Goal: Contribute content: Contribute content

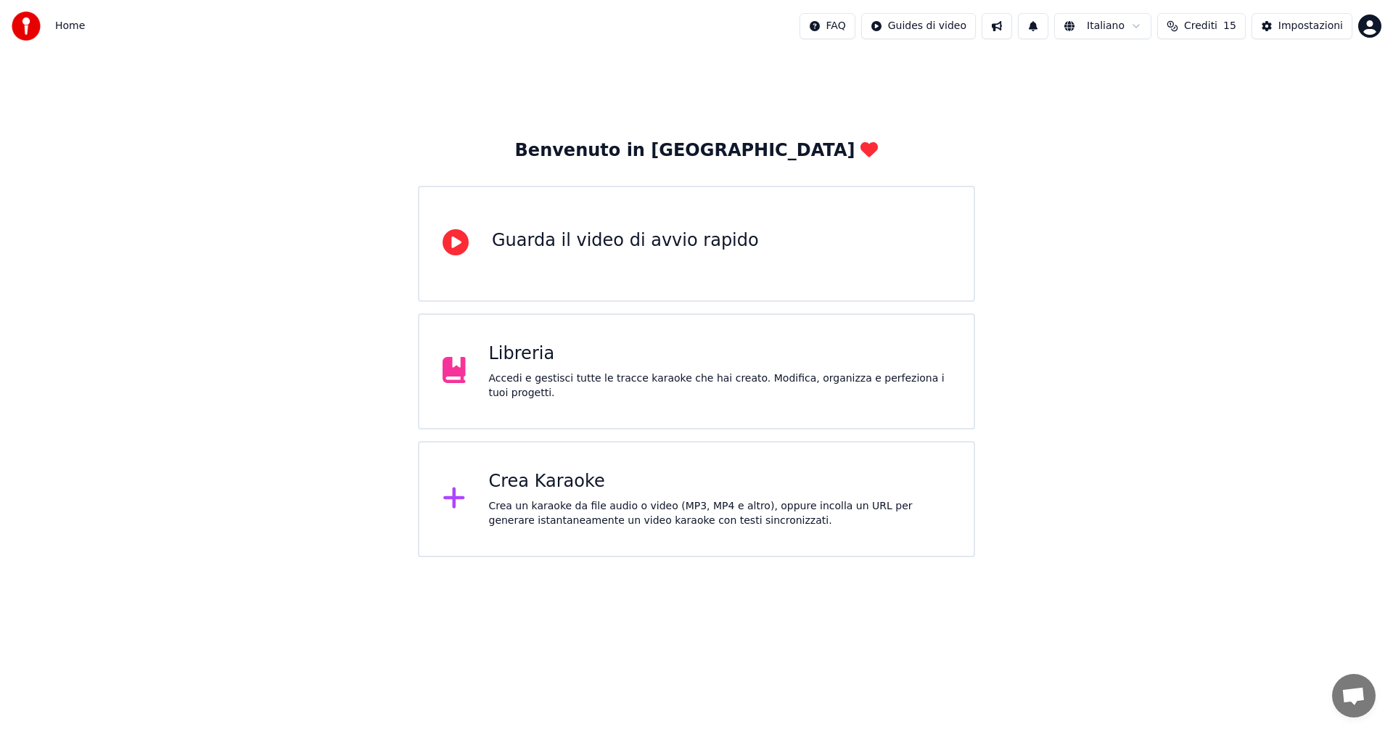
click at [592, 389] on div "Accedi e gestisci tutte le tracce karaoke che hai creato. Modifica, organizza e…" at bounding box center [720, 386] width 462 height 29
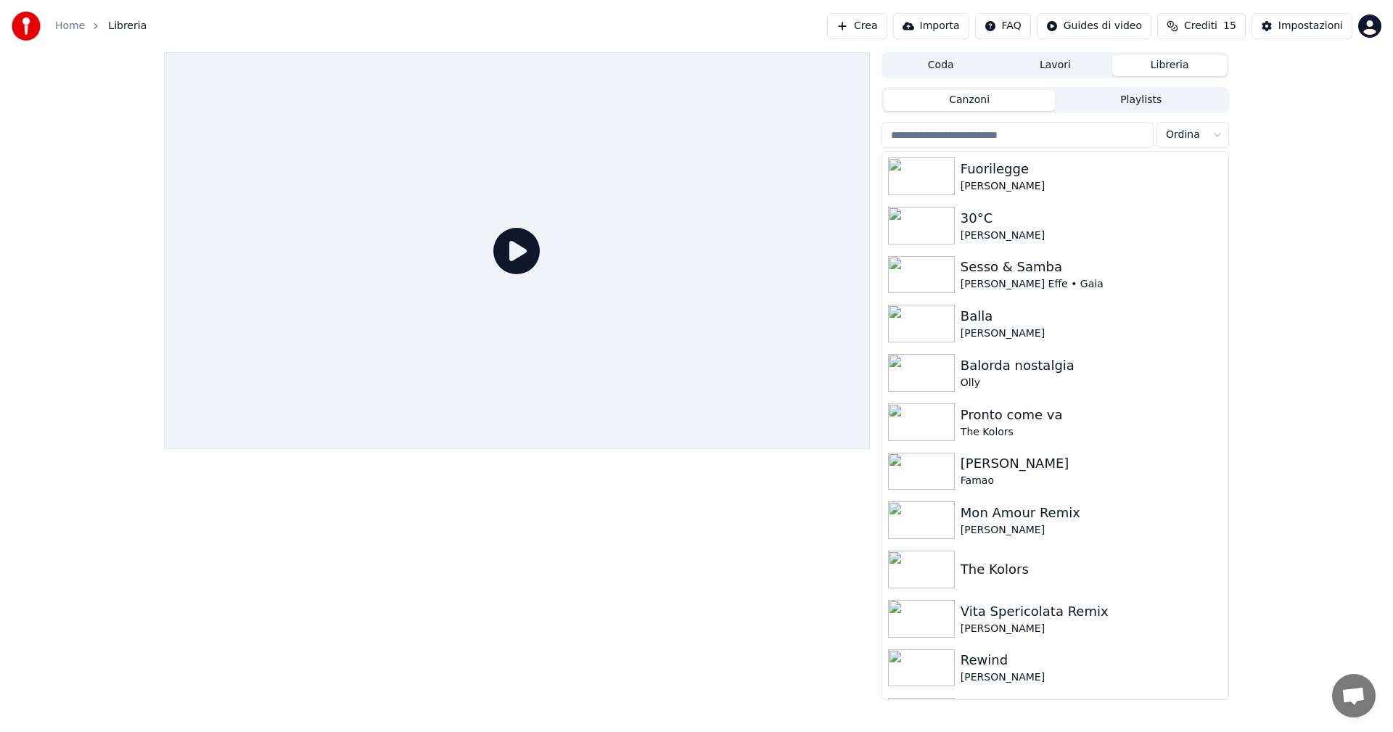
click at [890, 40] on div "Home Libreria Crea Importa FAQ Guides di video Crediti 15 Impostazioni" at bounding box center [696, 26] width 1393 height 52
click at [887, 28] on button "Crea" at bounding box center [857, 26] width 60 height 26
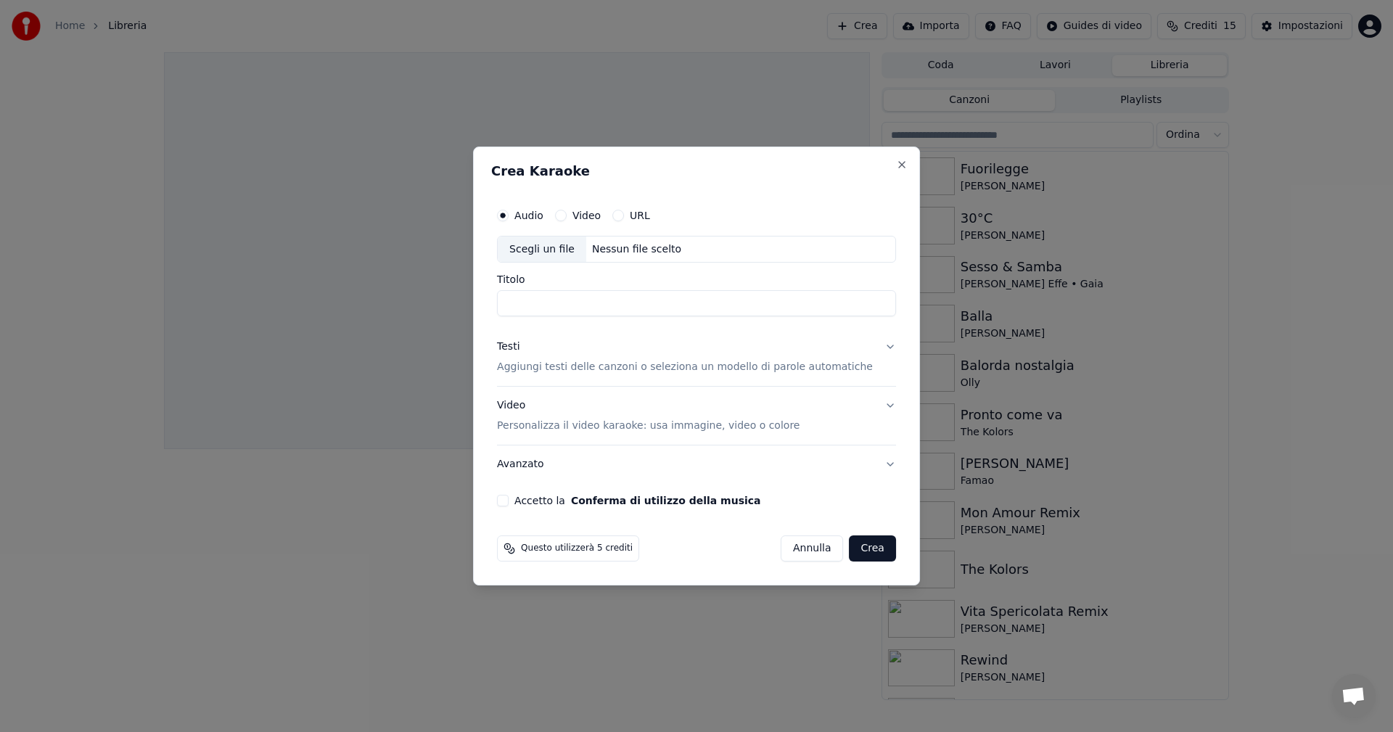
click at [552, 249] on div "Scegli un file" at bounding box center [542, 250] width 89 height 26
click at [662, 307] on input "**********" at bounding box center [696, 304] width 399 height 26
drag, startPoint x: 622, startPoint y: 303, endPoint x: 849, endPoint y: 303, distance: 227.1
click at [849, 303] on input "**********" at bounding box center [696, 304] width 399 height 26
type input "**********"
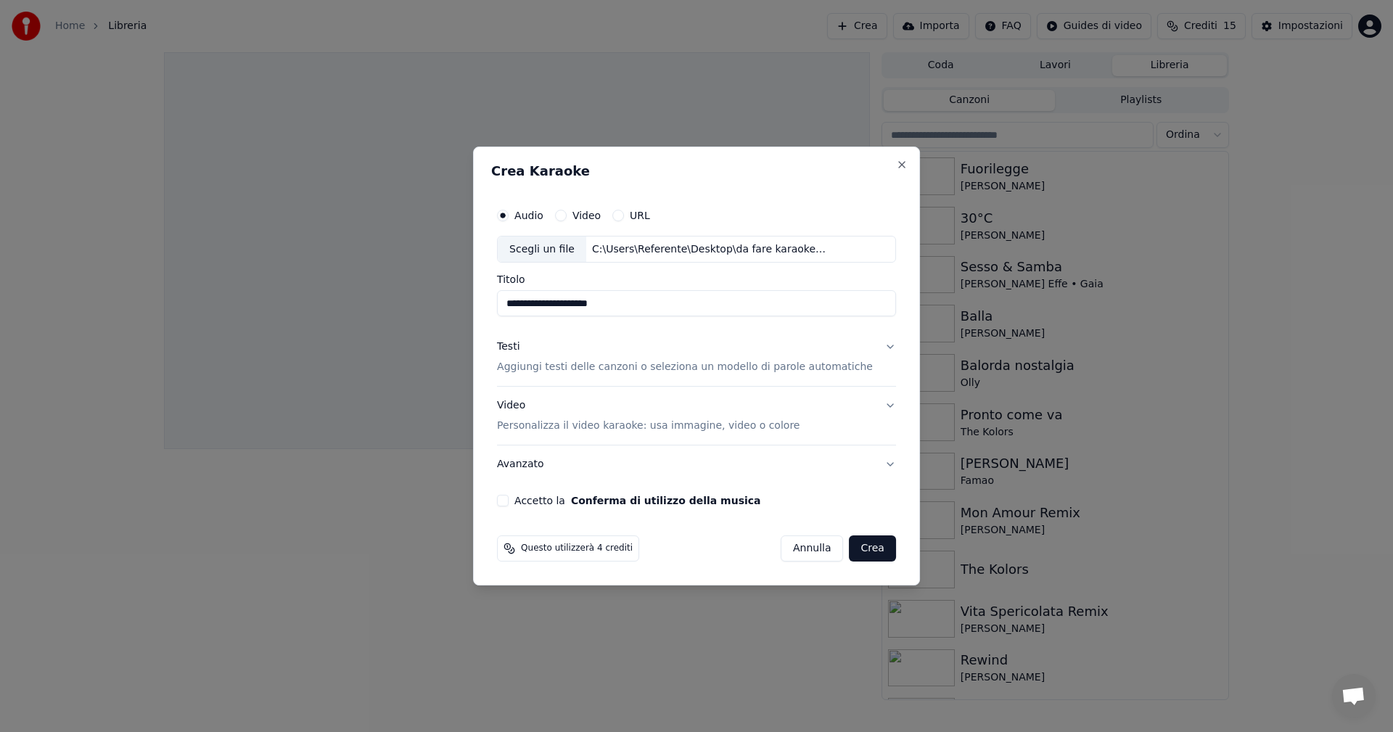
click at [520, 347] on div "Testi" at bounding box center [508, 347] width 22 height 15
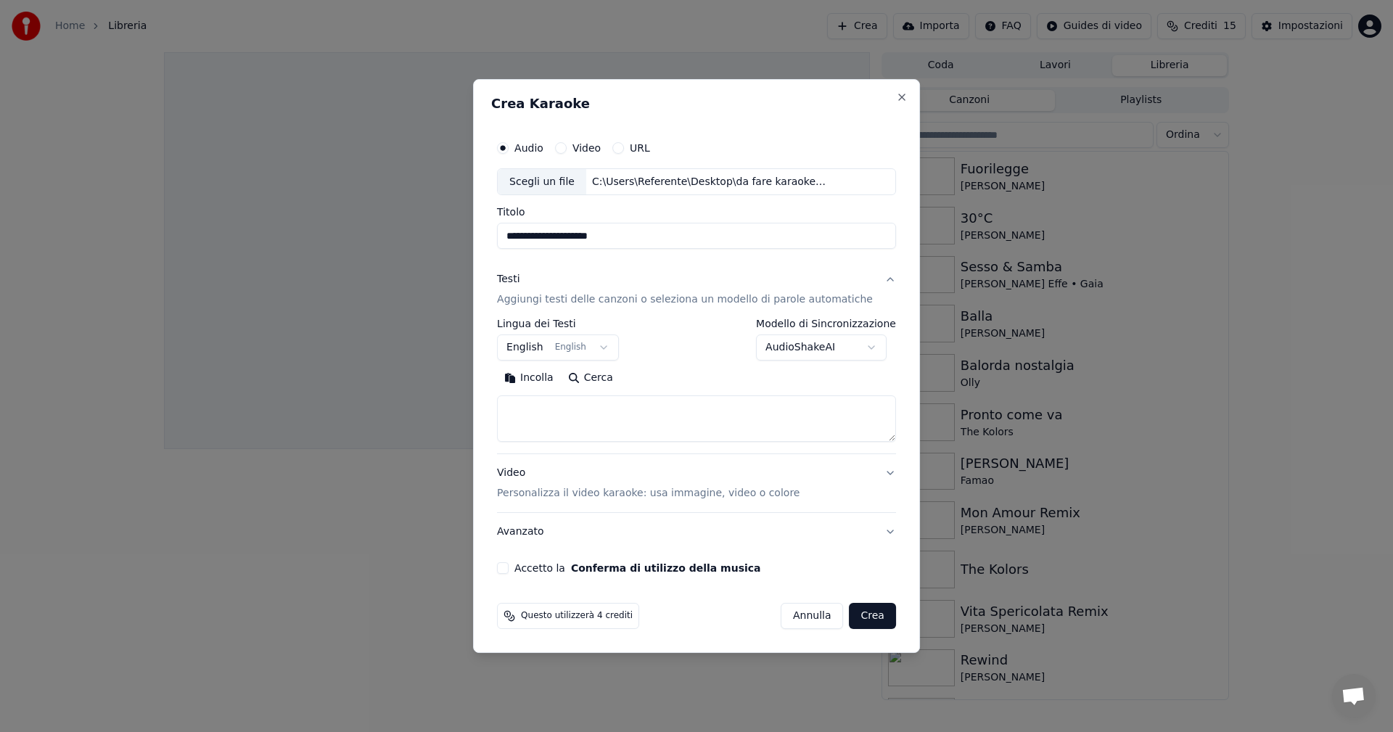
click at [629, 403] on textarea at bounding box center [696, 419] width 399 height 46
paste textarea "**********"
drag, startPoint x: 647, startPoint y: 412, endPoint x: 445, endPoint y: 421, distance: 201.9
click at [449, 419] on body "**********" at bounding box center [696, 366] width 1393 height 732
paste textarea "**********"
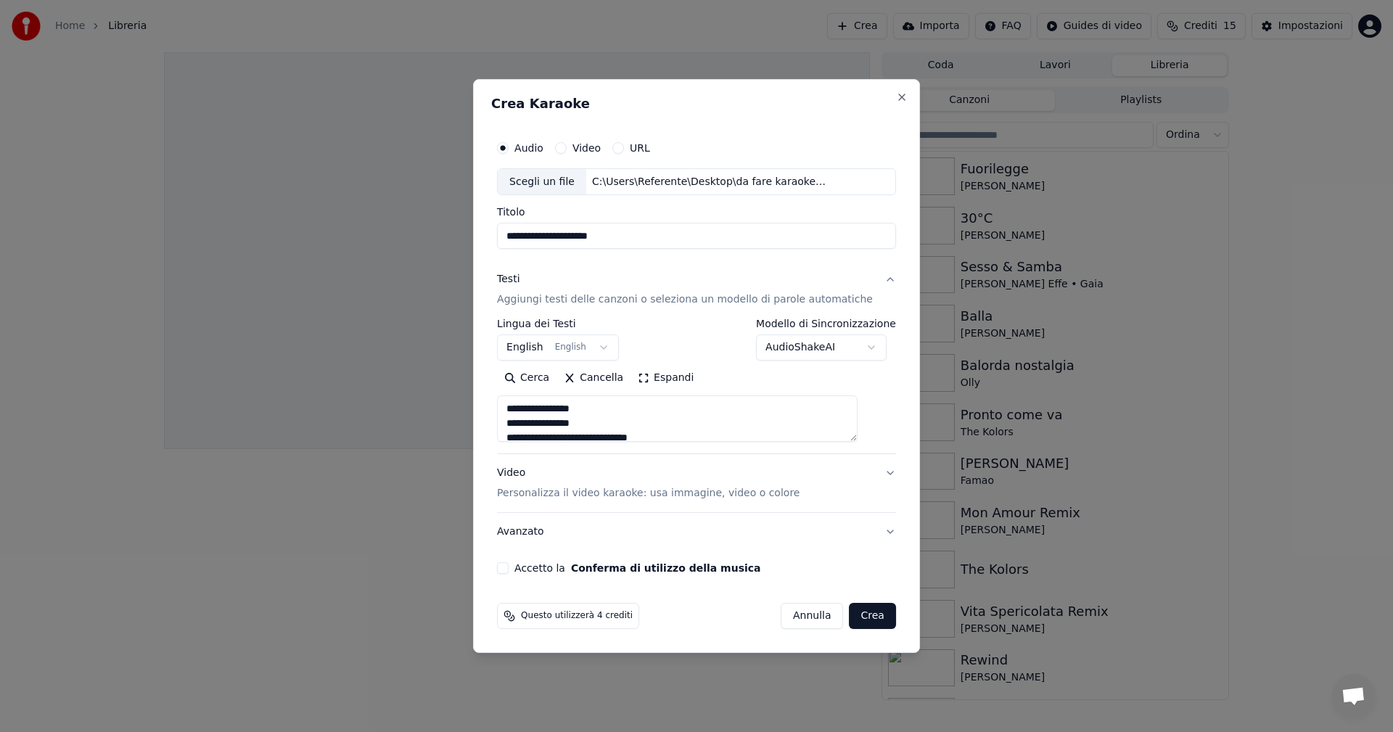
scroll to position [744, 0]
type textarea "**********"
click at [552, 351] on button "English English" at bounding box center [558, 348] width 122 height 26
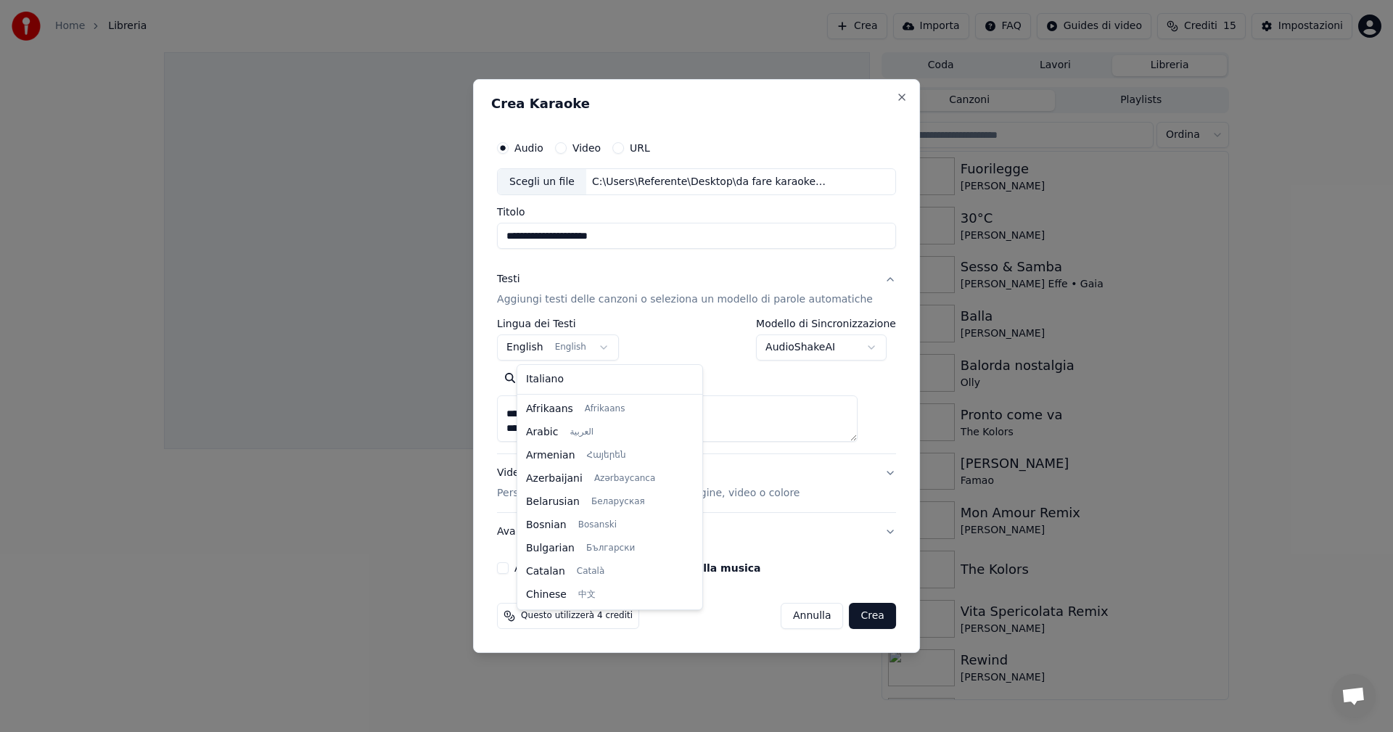
scroll to position [116, 0]
select select "**"
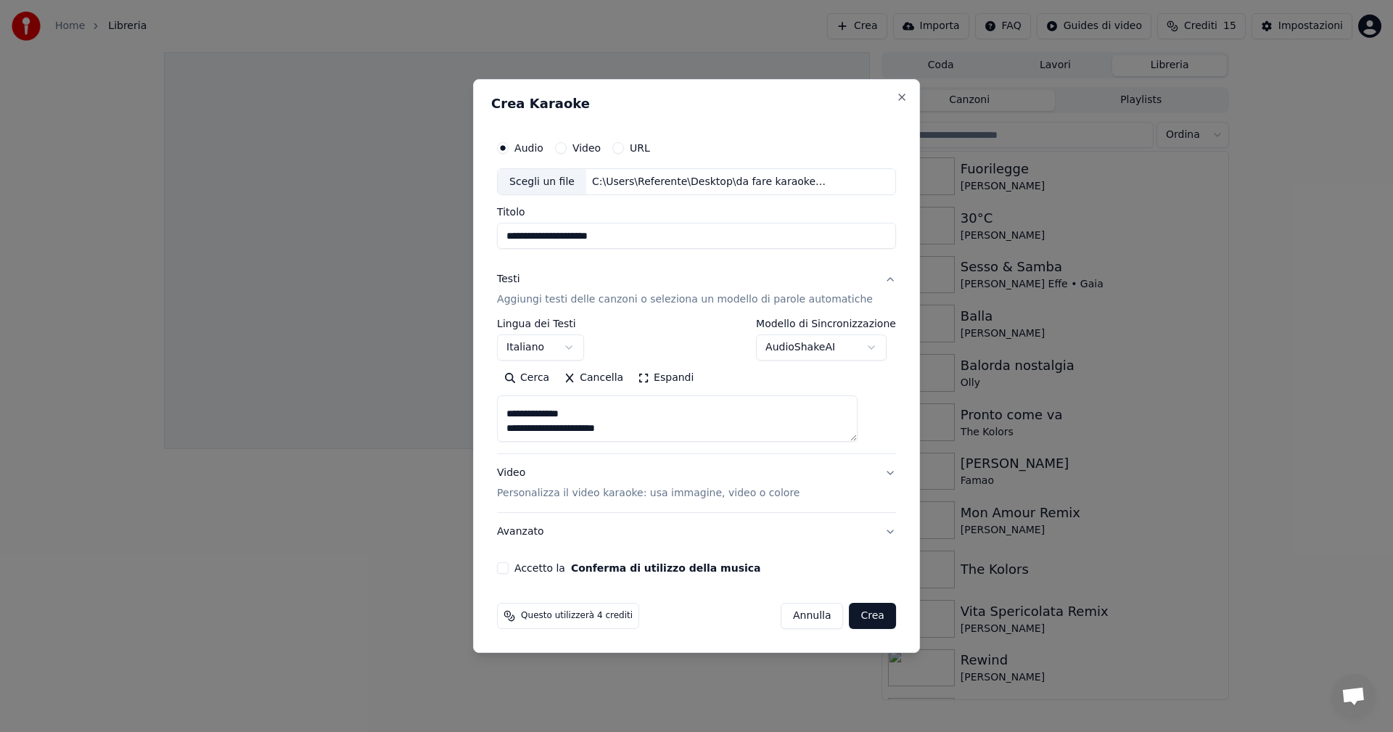
click at [535, 475] on div "Video Personalizza il video karaoke: usa immagine, video o colore" at bounding box center [648, 484] width 303 height 35
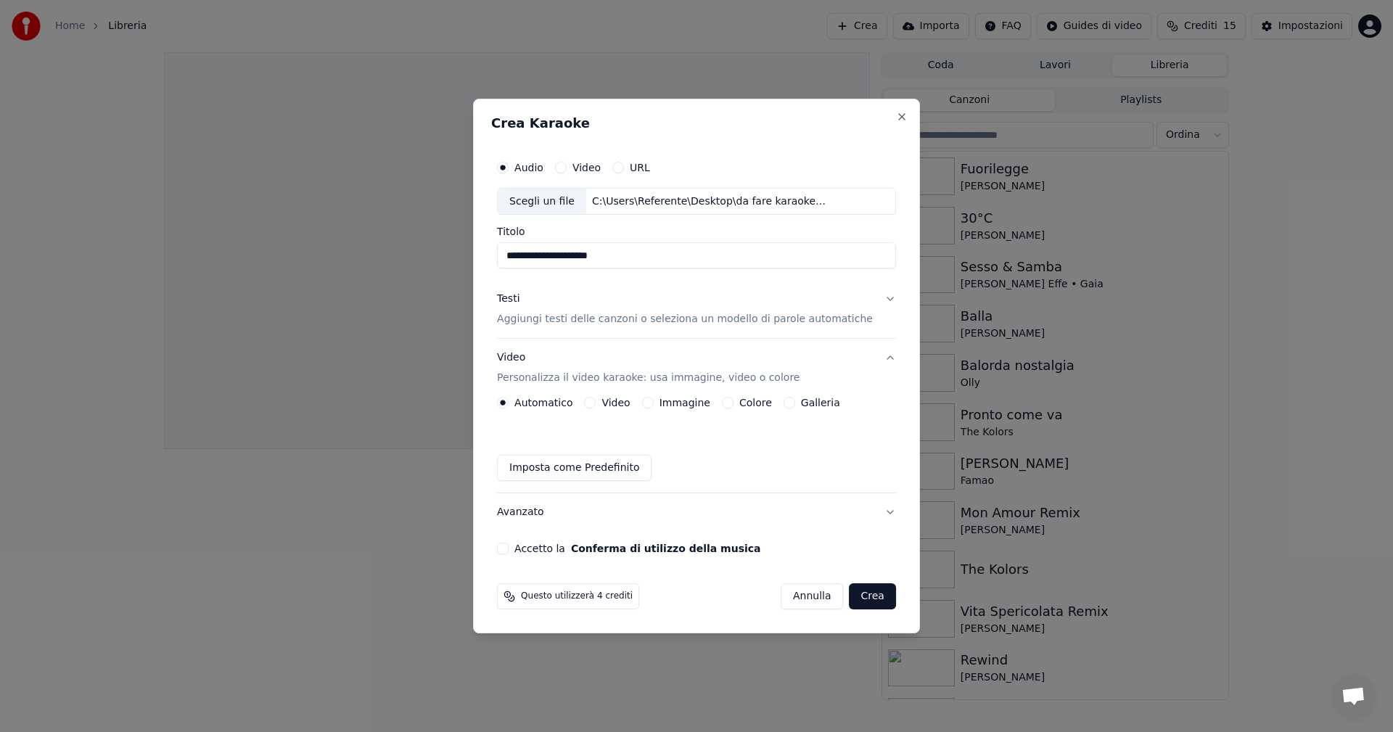
click at [734, 406] on button "Colore" at bounding box center [728, 403] width 12 height 12
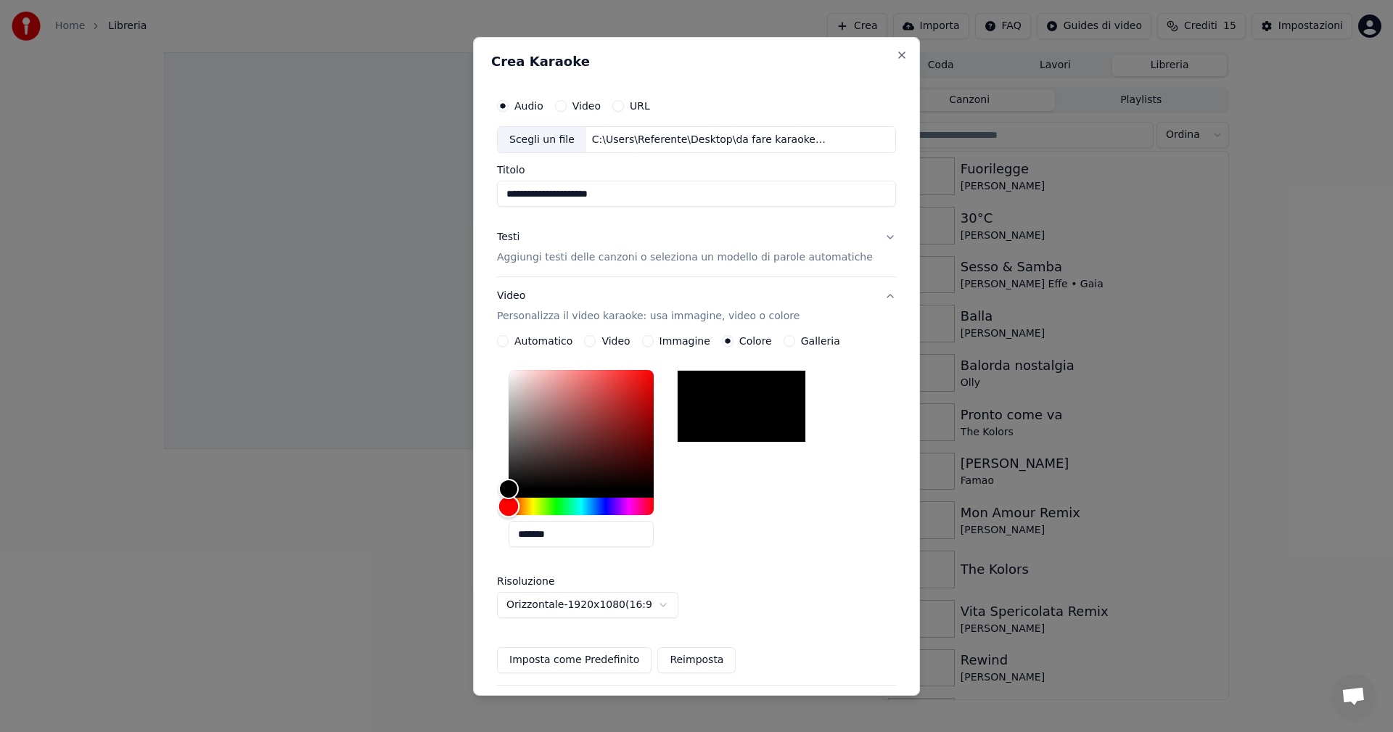
click at [616, 510] on div "Hue" at bounding box center [581, 506] width 145 height 17
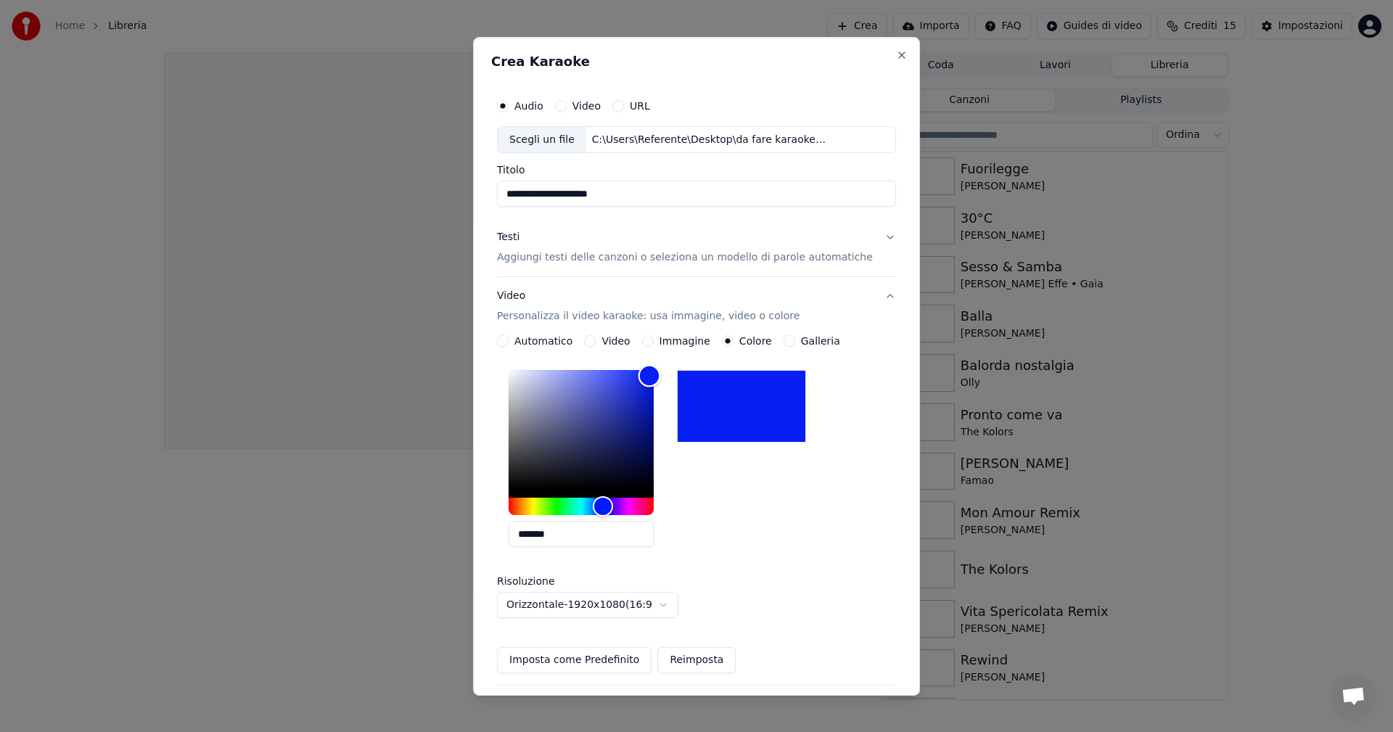
type input "*******"
drag, startPoint x: 618, startPoint y: 443, endPoint x: 663, endPoint y: 375, distance: 82.1
click at [654, 375] on div "Color" at bounding box center [581, 429] width 145 height 119
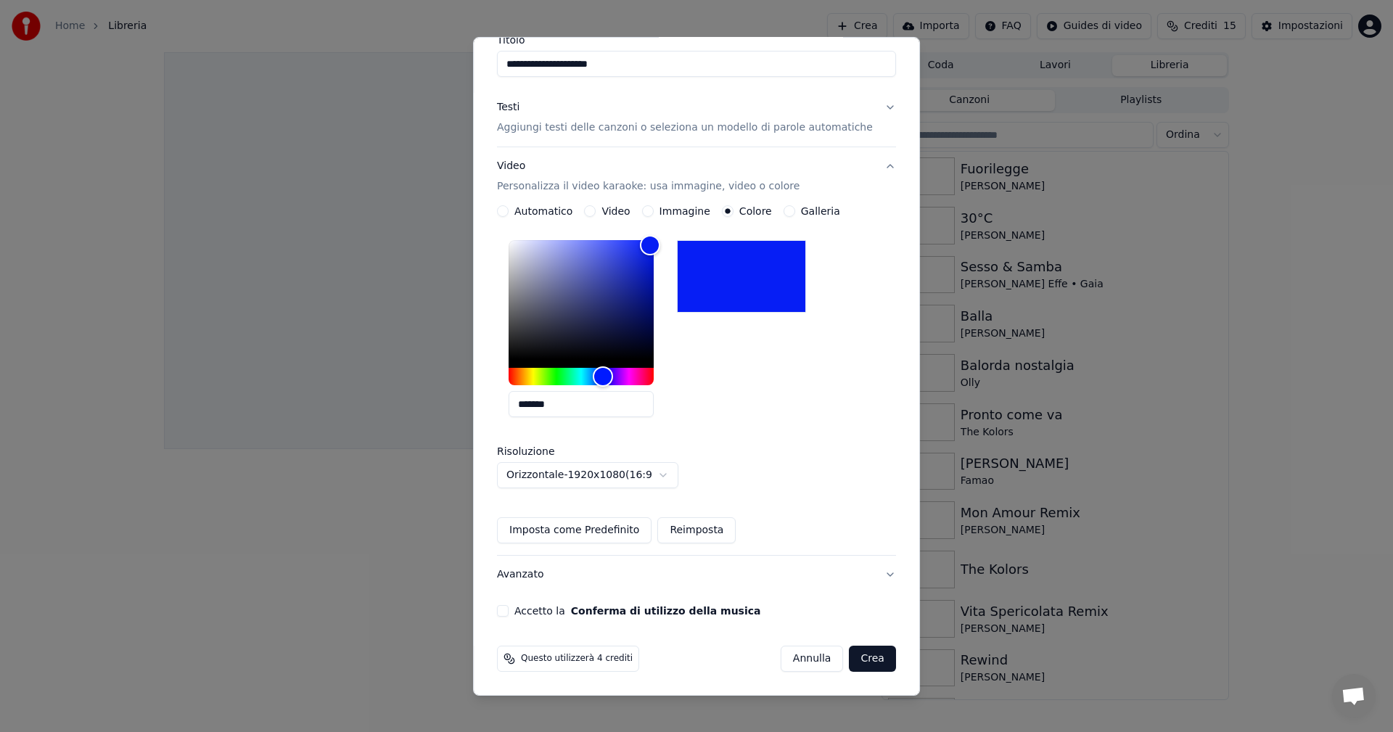
click at [509, 611] on button "Accetto la Conferma di utilizzo della musica" at bounding box center [503, 611] width 12 height 12
click at [851, 660] on button "Crea" at bounding box center [873, 659] width 46 height 26
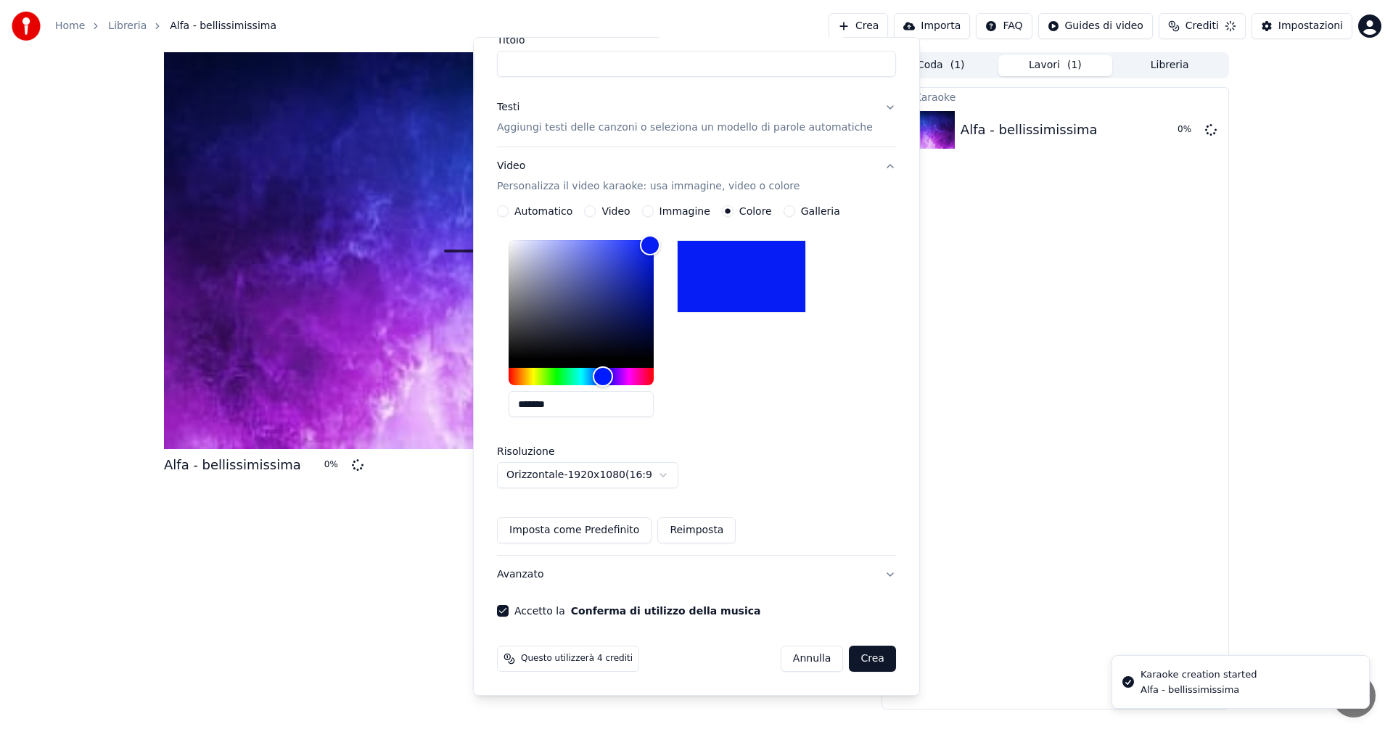
scroll to position [0, 0]
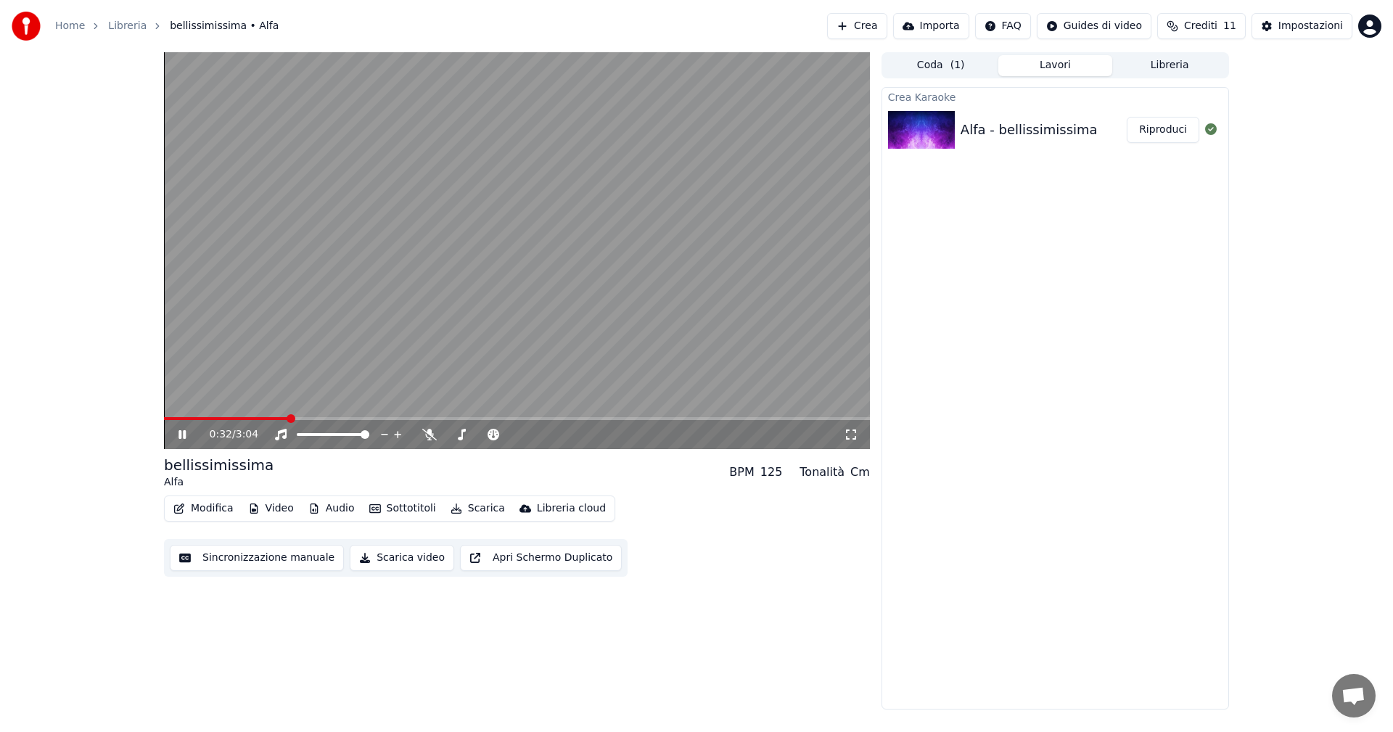
click at [421, 439] on div "0:32 / 3:04" at bounding box center [527, 434] width 634 height 15
click at [425, 437] on icon at bounding box center [429, 435] width 15 height 12
click at [180, 430] on icon at bounding box center [193, 435] width 34 height 12
click at [224, 512] on button "Modifica" at bounding box center [204, 509] width 72 height 20
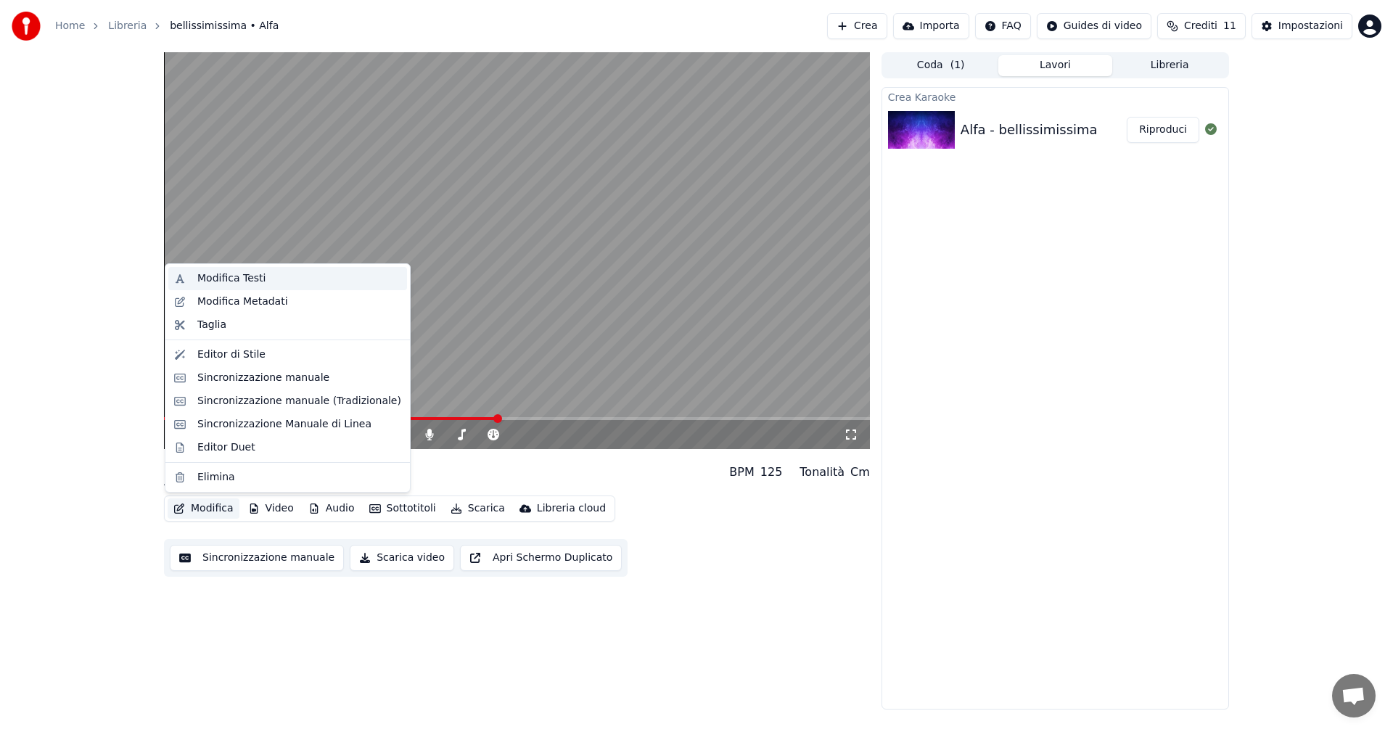
click at [230, 274] on div "Modifica Testi" at bounding box center [231, 278] width 68 height 15
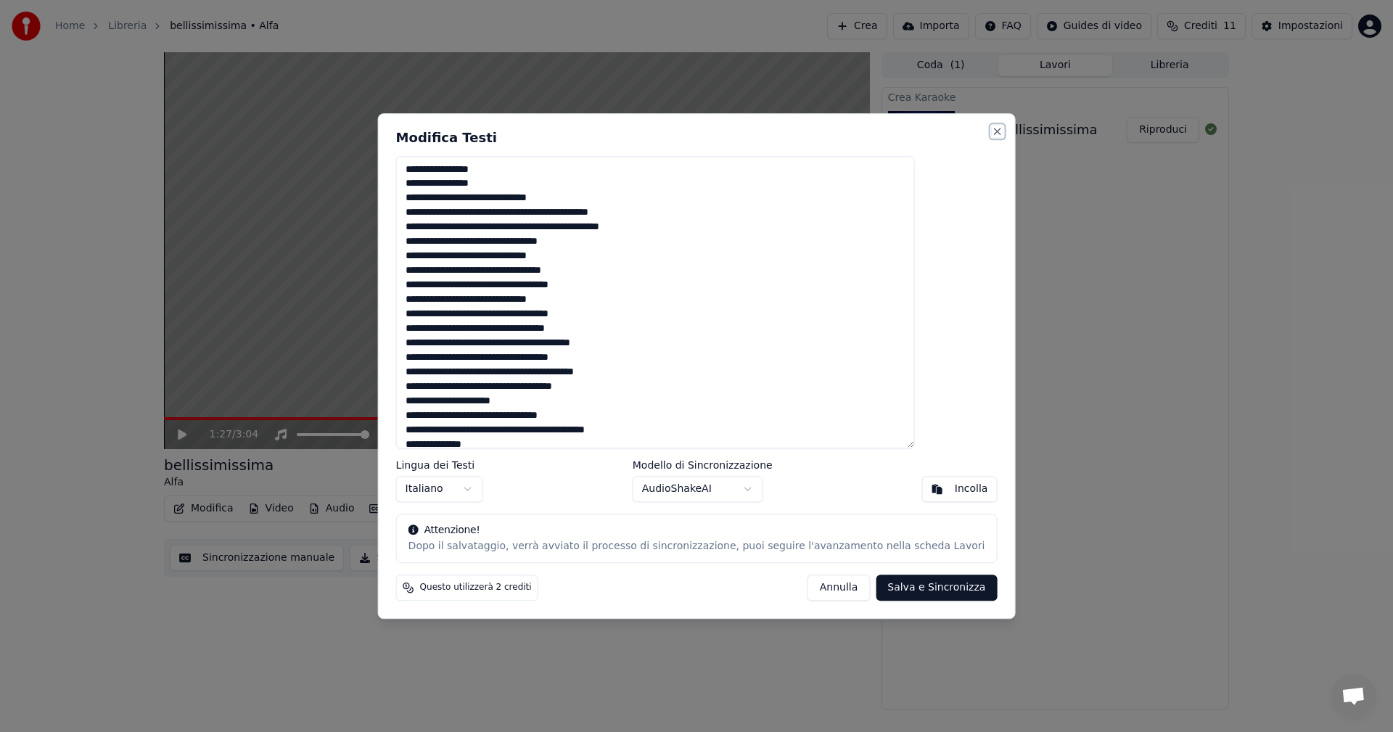
click at [991, 132] on button "Close" at bounding box center [997, 132] width 12 height 12
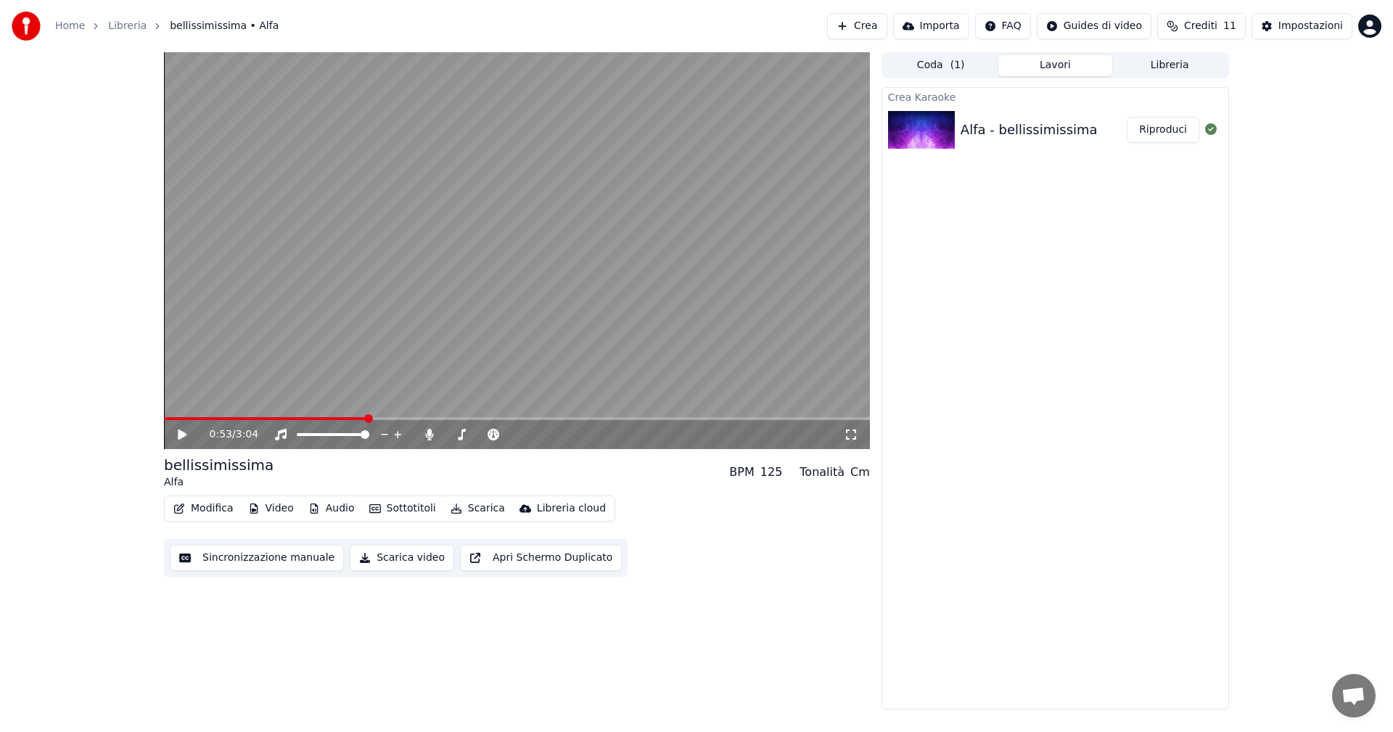
click at [366, 418] on span at bounding box center [265, 418] width 202 height 3
click at [277, 420] on span at bounding box center [265, 418] width 202 height 3
click at [172, 435] on div "0:30 / 3:04" at bounding box center [517, 434] width 694 height 15
click at [177, 435] on icon at bounding box center [193, 435] width 34 height 12
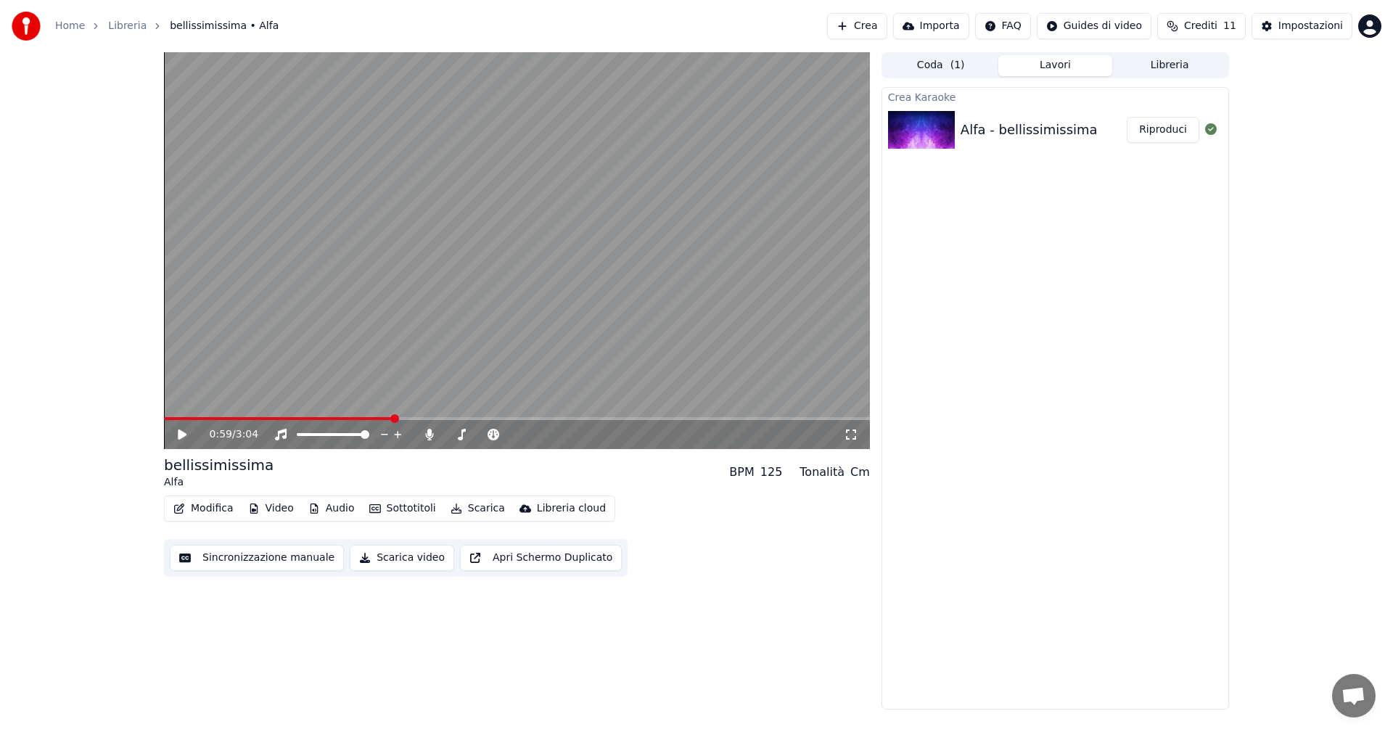
click at [179, 436] on icon at bounding box center [182, 435] width 9 height 10
click at [179, 436] on icon at bounding box center [182, 434] width 7 height 9
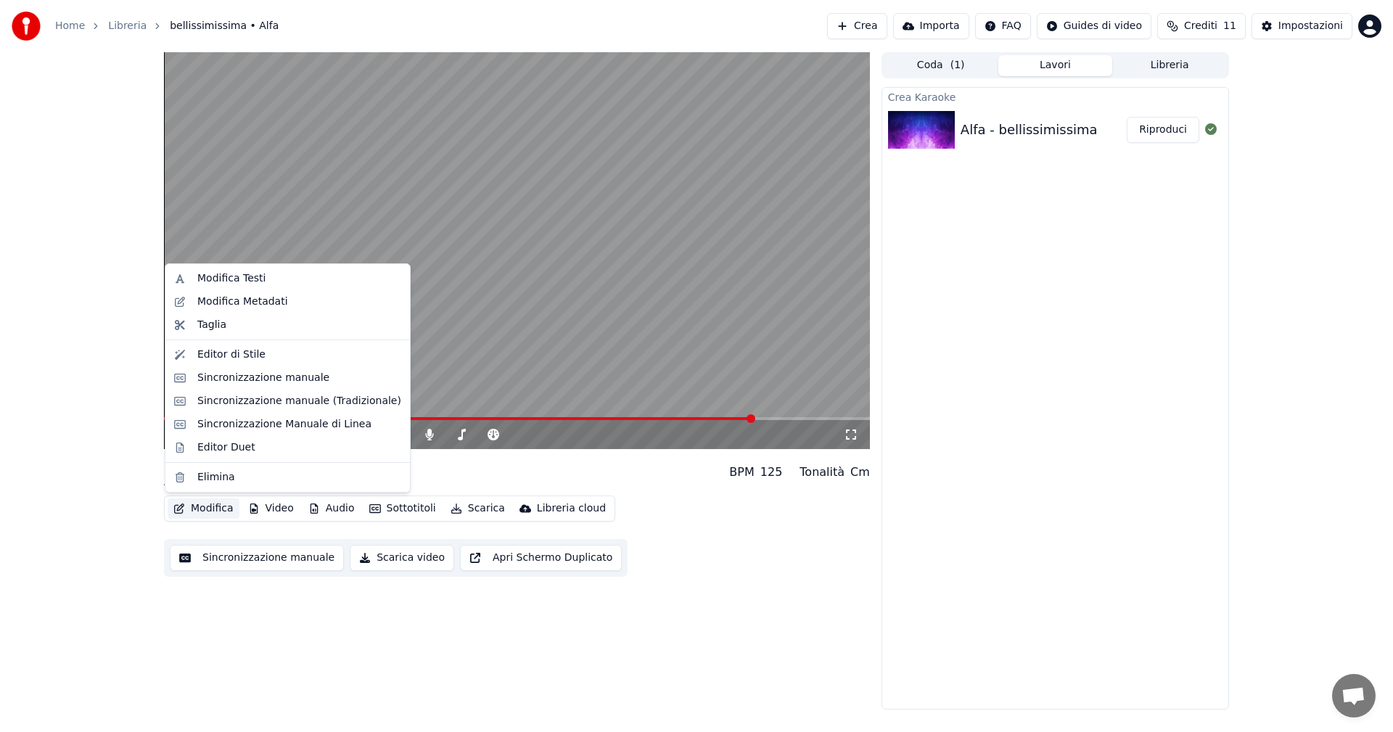
click at [222, 515] on button "Modifica" at bounding box center [204, 509] width 72 height 20
click at [213, 283] on div "Modifica Testi" at bounding box center [231, 278] width 68 height 15
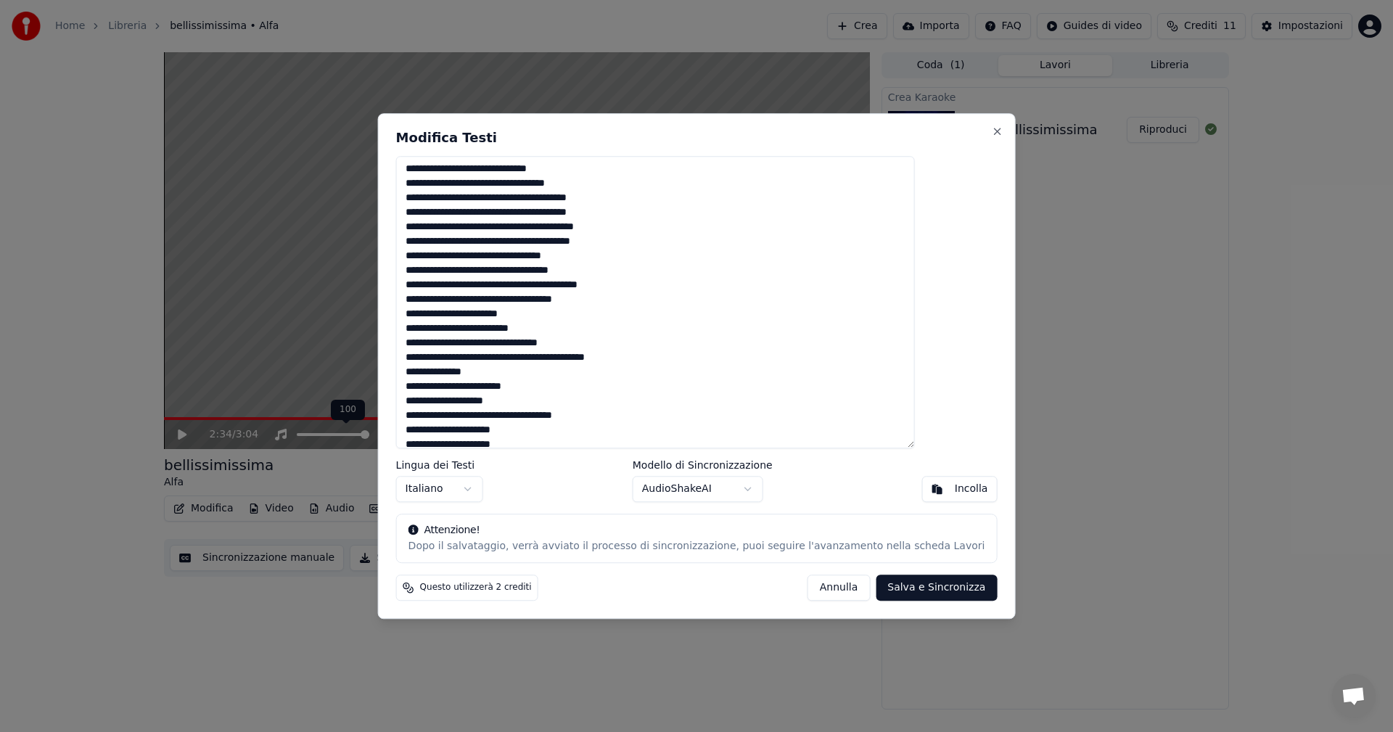
scroll to position [416, 0]
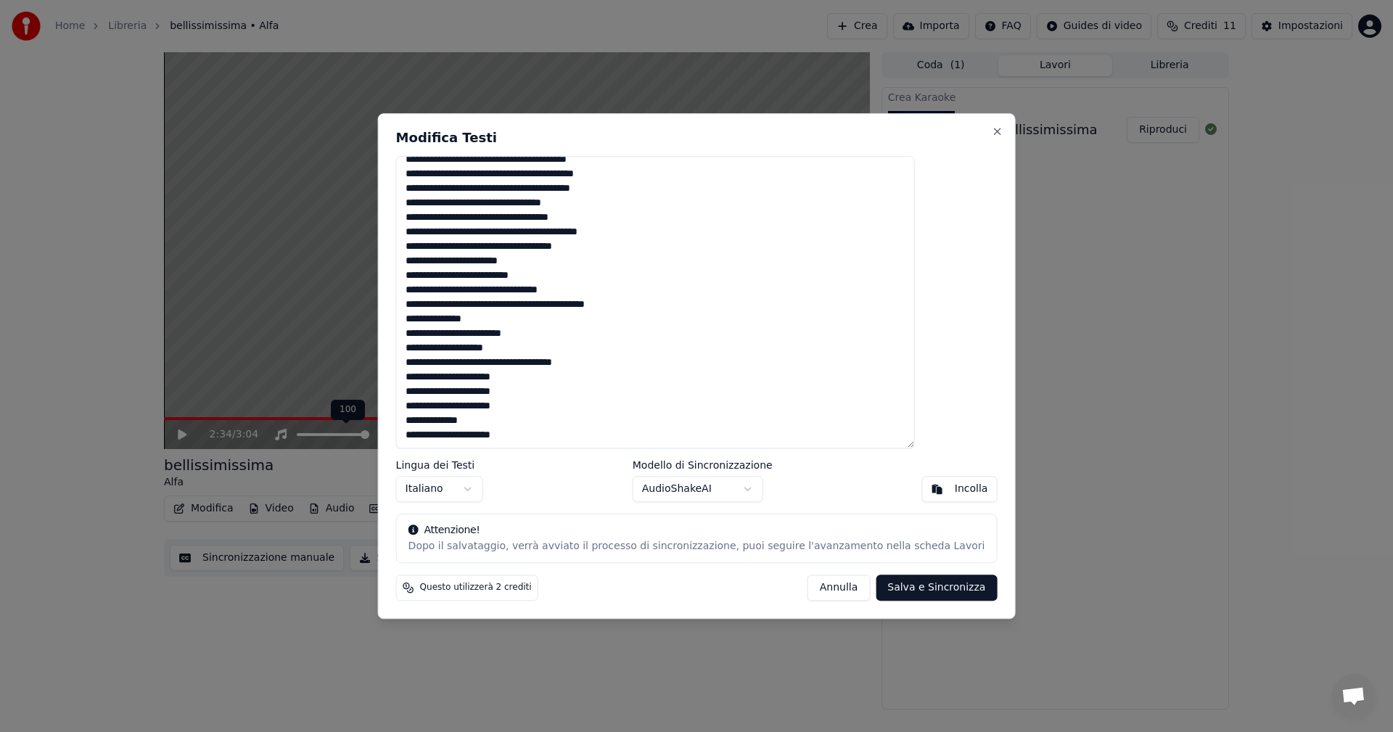
drag, startPoint x: 474, startPoint y: 275, endPoint x: 440, endPoint y: 279, distance: 33.7
click at [440, 279] on textarea at bounding box center [655, 302] width 519 height 293
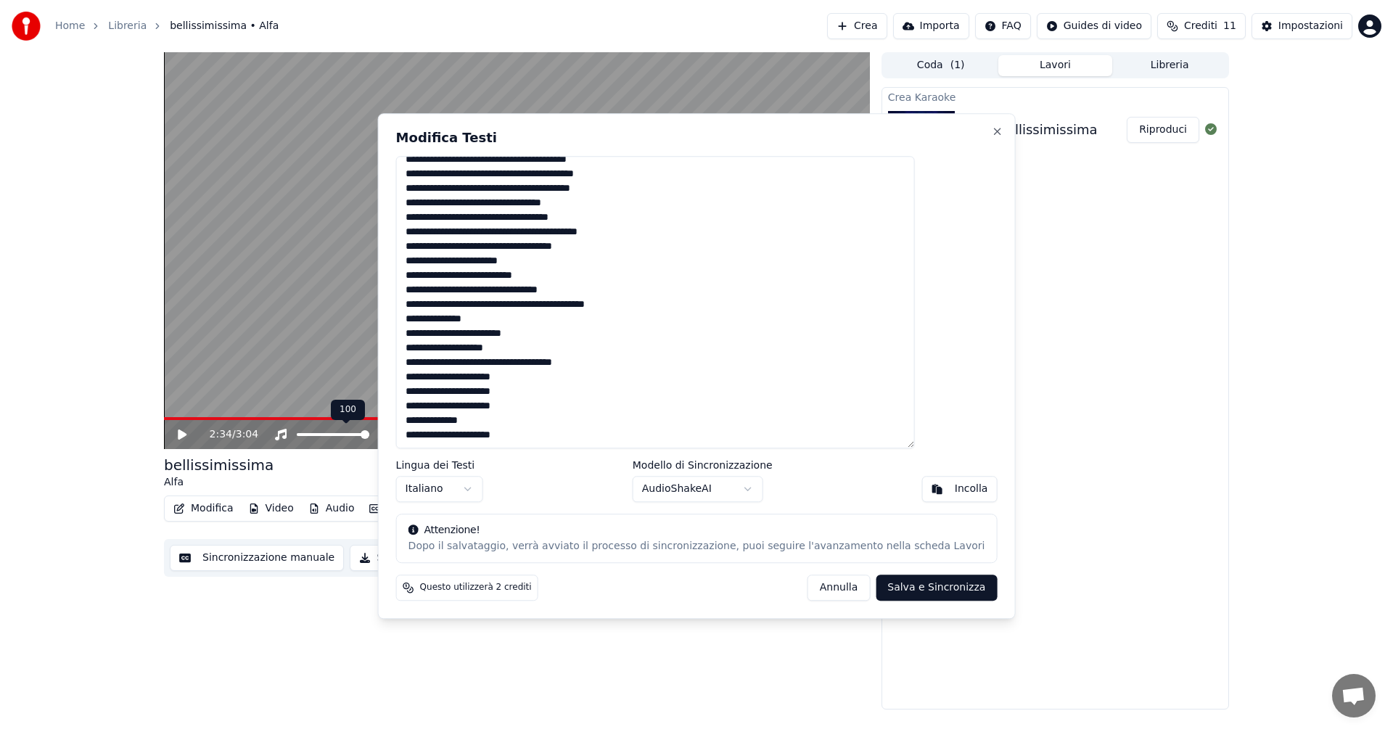
type textarea "**********"
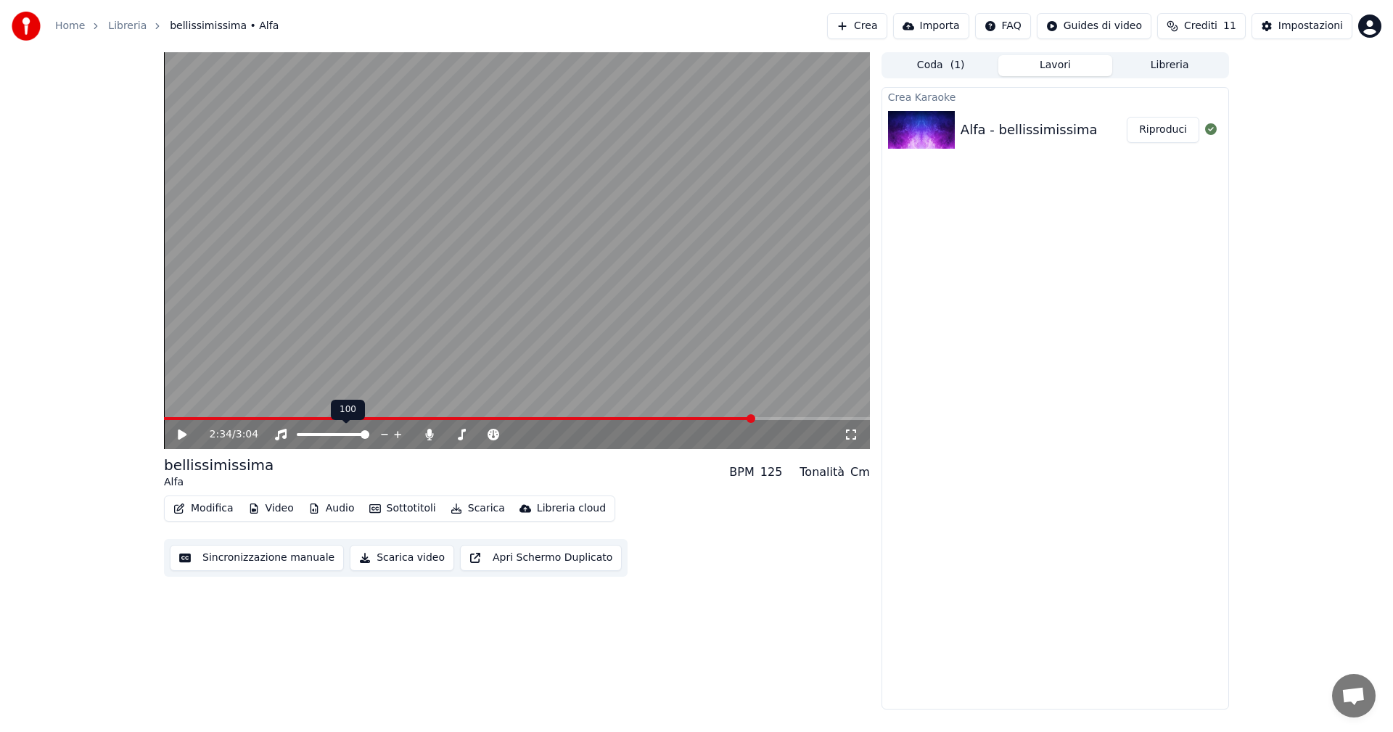
click at [182, 433] on icon at bounding box center [182, 435] width 9 height 10
click at [243, 422] on div "2:34 / 3:04" at bounding box center [517, 434] width 706 height 29
click at [244, 418] on span at bounding box center [204, 418] width 81 height 3
click at [281, 421] on div "0:21 / 3:04" at bounding box center [517, 434] width 706 height 29
click at [298, 419] on span at bounding box center [517, 418] width 706 height 3
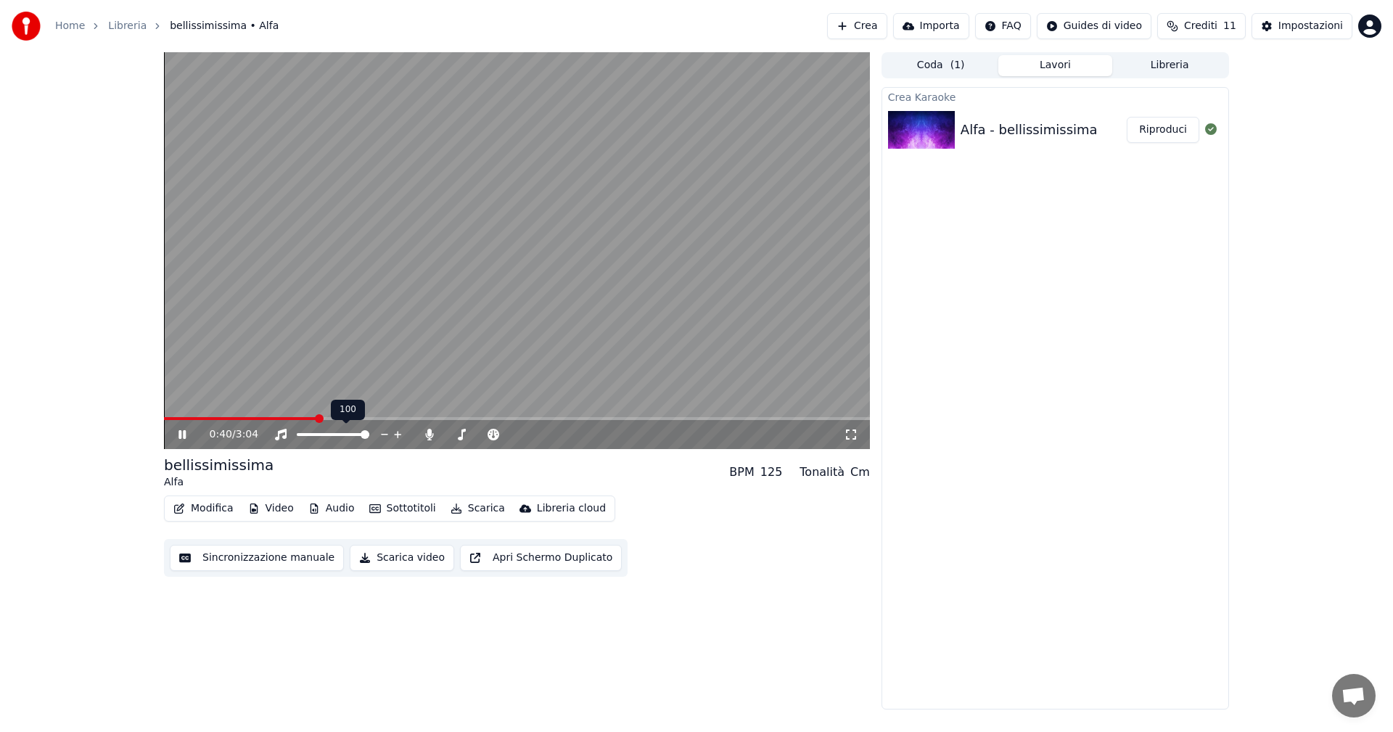
click at [315, 417] on span at bounding box center [517, 418] width 706 height 3
click at [329, 417] on span at bounding box center [517, 418] width 706 height 3
click at [343, 417] on icon at bounding box center [346, 419] width 10 height 10
click at [357, 417] on div "100 100" at bounding box center [348, 410] width 34 height 20
click at [363, 417] on span at bounding box center [517, 418] width 706 height 3
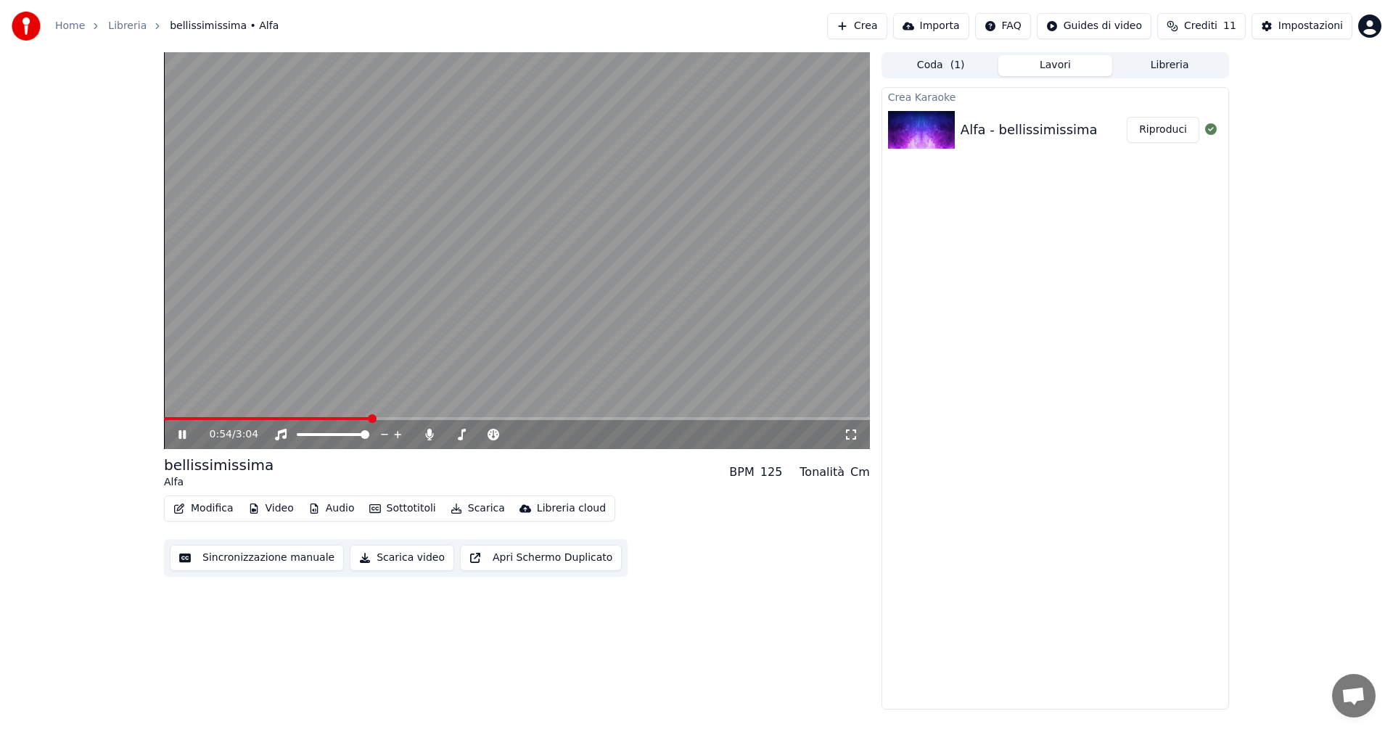
click at [371, 417] on span at bounding box center [517, 418] width 706 height 3
click at [380, 417] on span at bounding box center [517, 418] width 706 height 3
click at [389, 417] on video at bounding box center [517, 250] width 706 height 397
click at [385, 417] on span at bounding box center [381, 418] width 9 height 9
click at [380, 422] on div "0:58 / 3:04" at bounding box center [517, 434] width 706 height 29
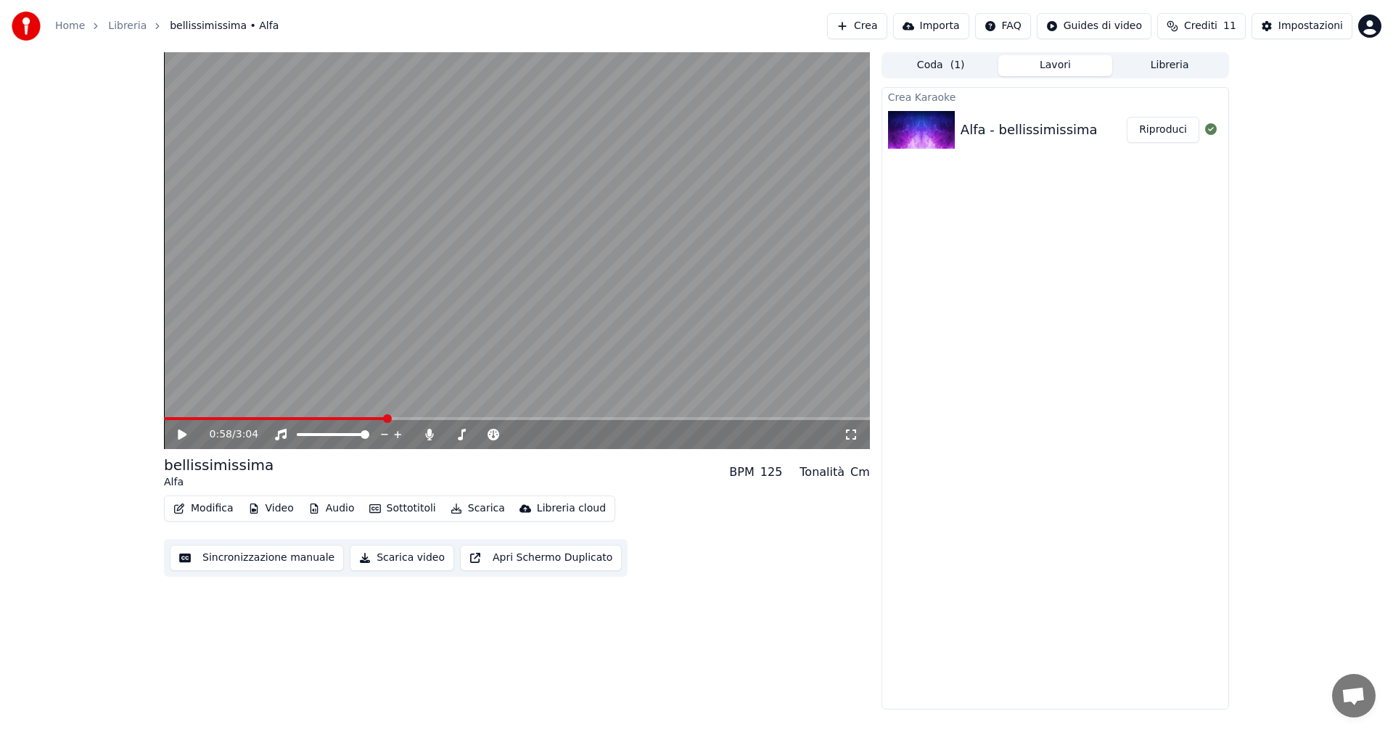
click at [375, 422] on div "0:58 / 3:04" at bounding box center [517, 434] width 706 height 29
click at [372, 417] on video at bounding box center [517, 250] width 706 height 397
click at [184, 426] on div "0:59 / 3:04" at bounding box center [517, 434] width 706 height 29
click at [181, 432] on icon at bounding box center [182, 434] width 7 height 9
click at [221, 507] on button "Modifica" at bounding box center [204, 509] width 72 height 20
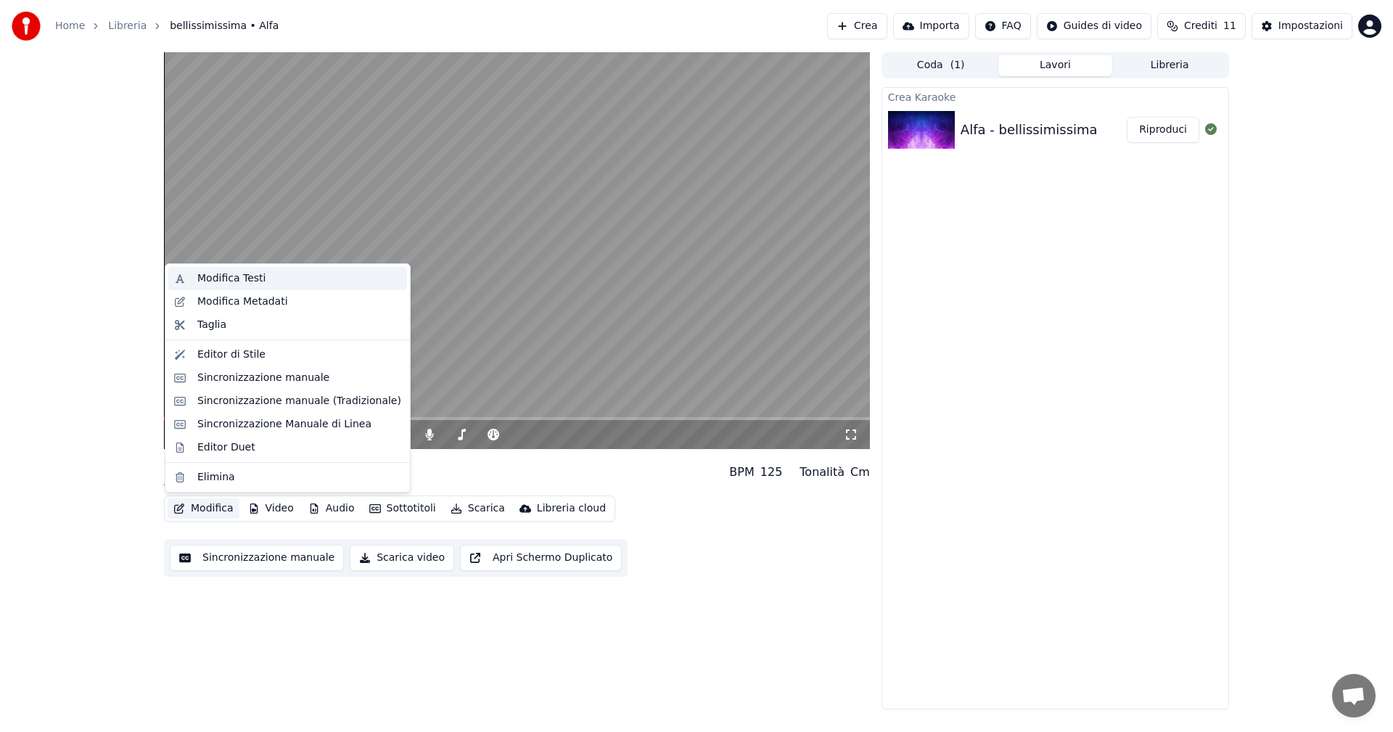
click at [259, 288] on div "Modifica Testi" at bounding box center [287, 278] width 239 height 23
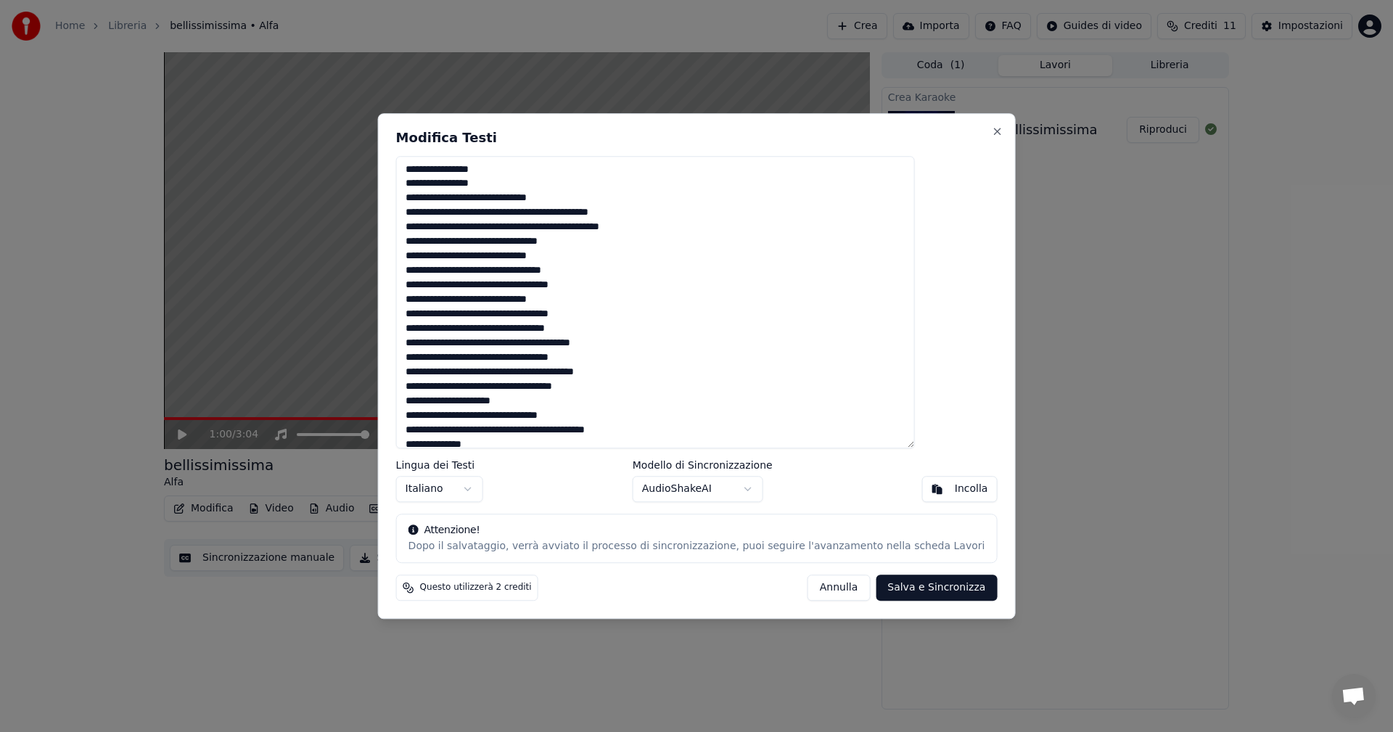
scroll to position [73, 0]
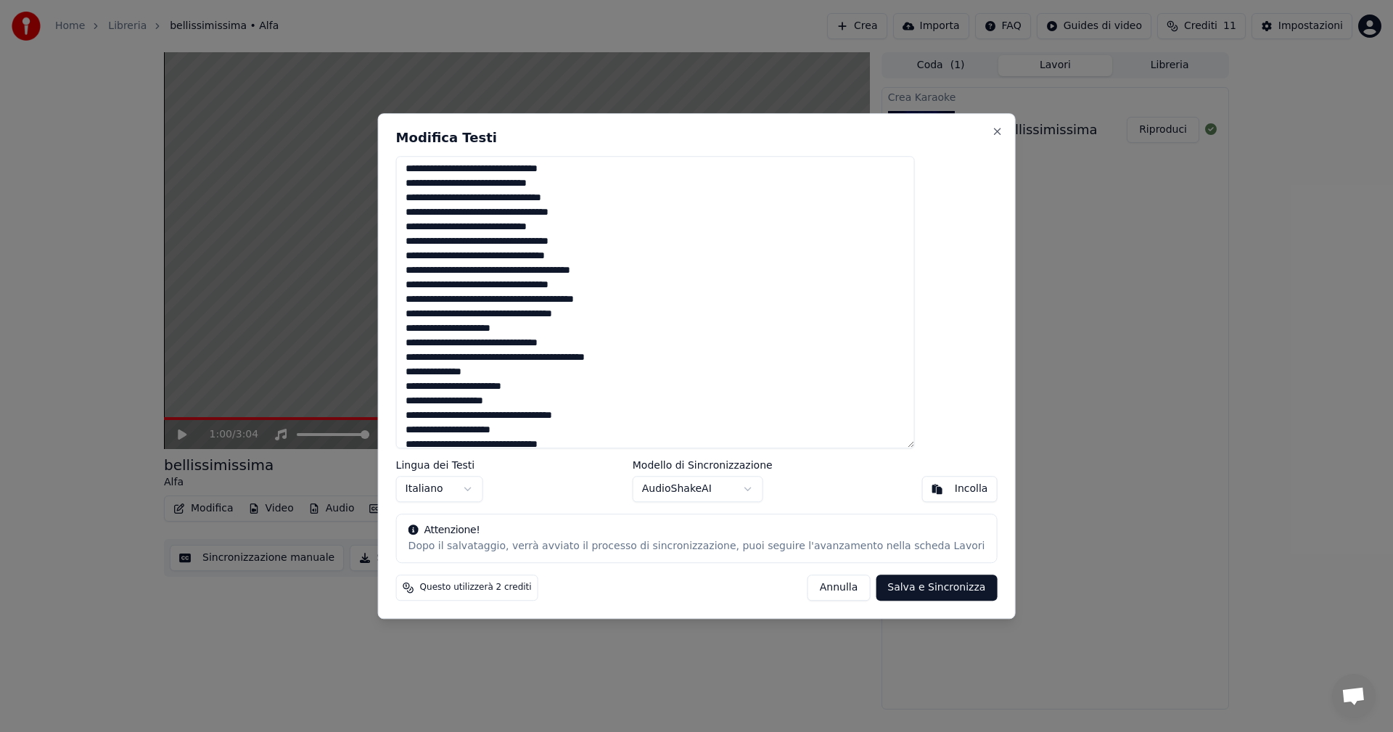
click at [467, 328] on textarea at bounding box center [655, 302] width 519 height 293
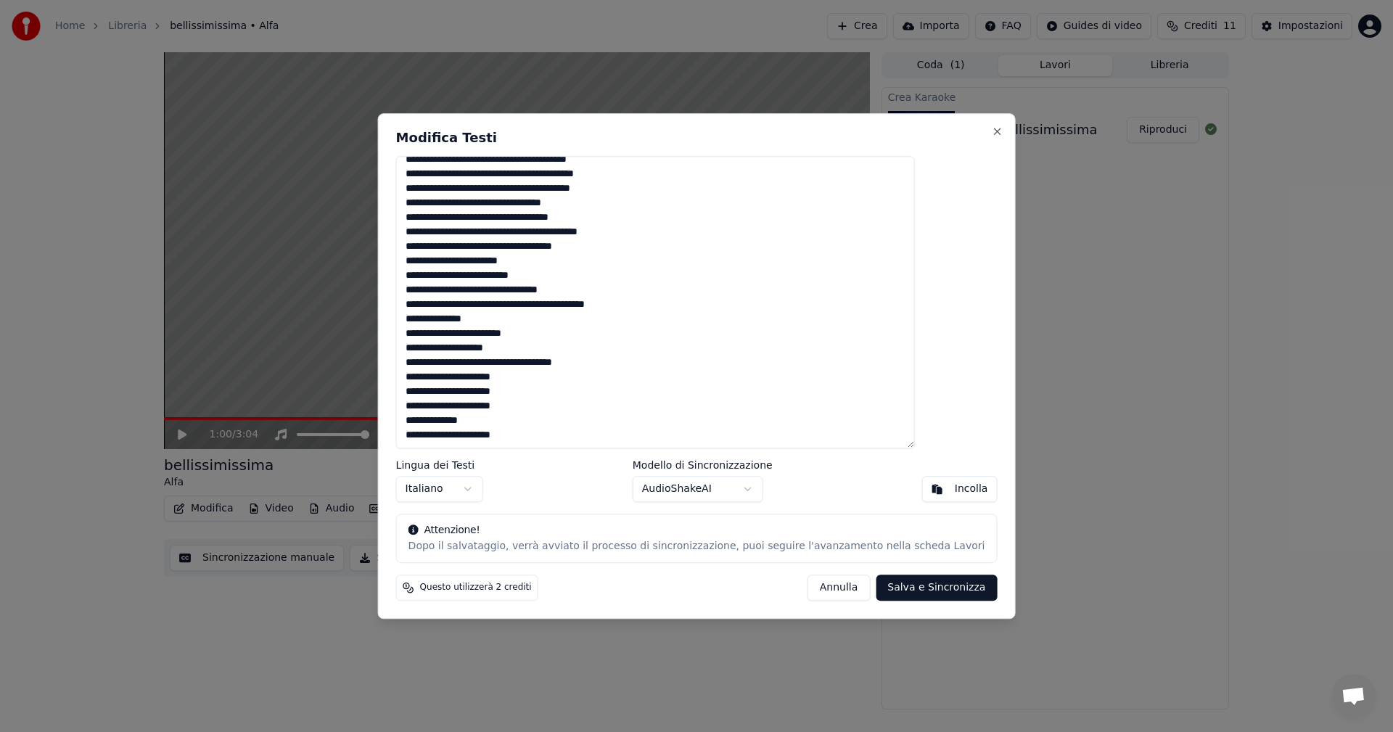
drag, startPoint x: 477, startPoint y: 279, endPoint x: 437, endPoint y: 278, distance: 39.9
click at [437, 278] on textarea at bounding box center [655, 302] width 519 height 293
type textarea "**********"
click at [896, 584] on button "Salva e Sincronizza" at bounding box center [936, 588] width 121 height 26
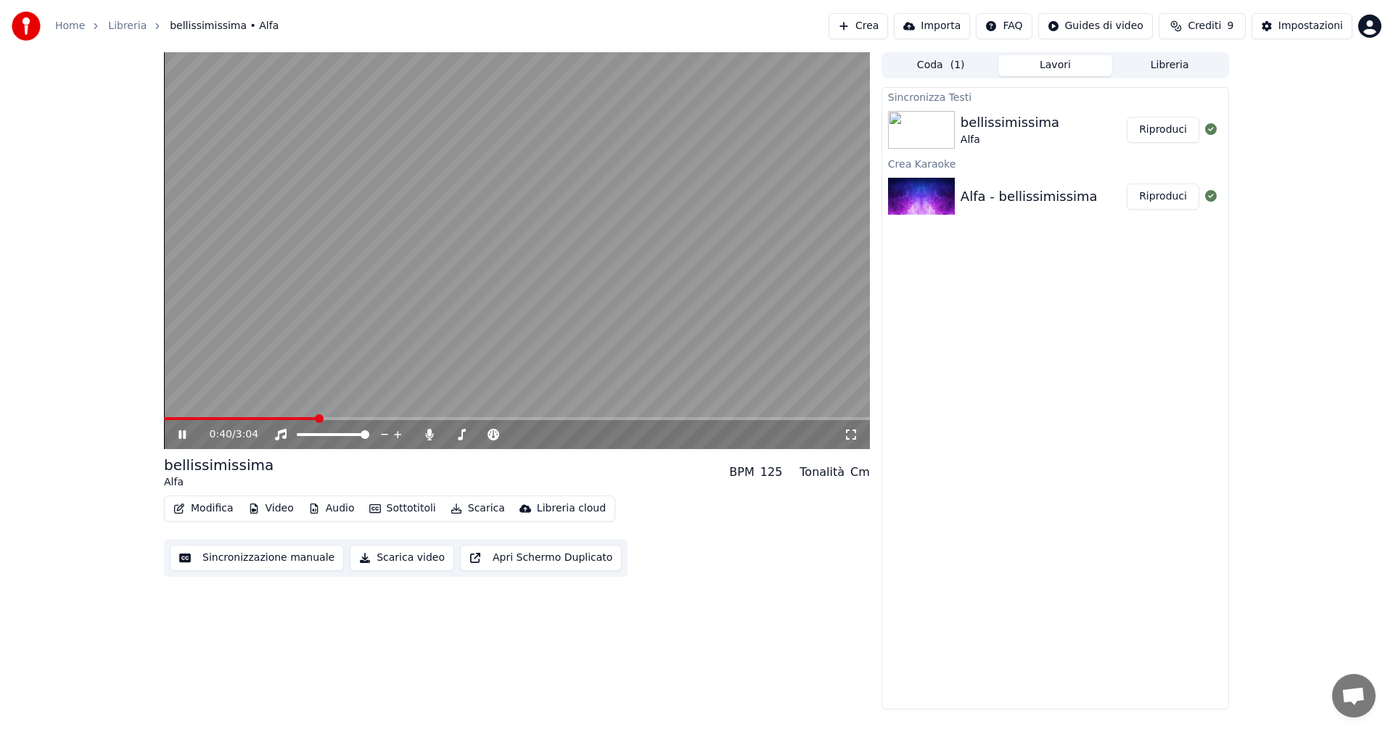
click at [317, 418] on span at bounding box center [240, 418] width 153 height 3
click at [303, 417] on span at bounding box center [241, 418] width 155 height 3
click at [292, 417] on span at bounding box center [229, 418] width 130 height 3
click at [334, 417] on video at bounding box center [517, 250] width 706 height 397
click at [353, 417] on span at bounding box center [517, 418] width 706 height 3
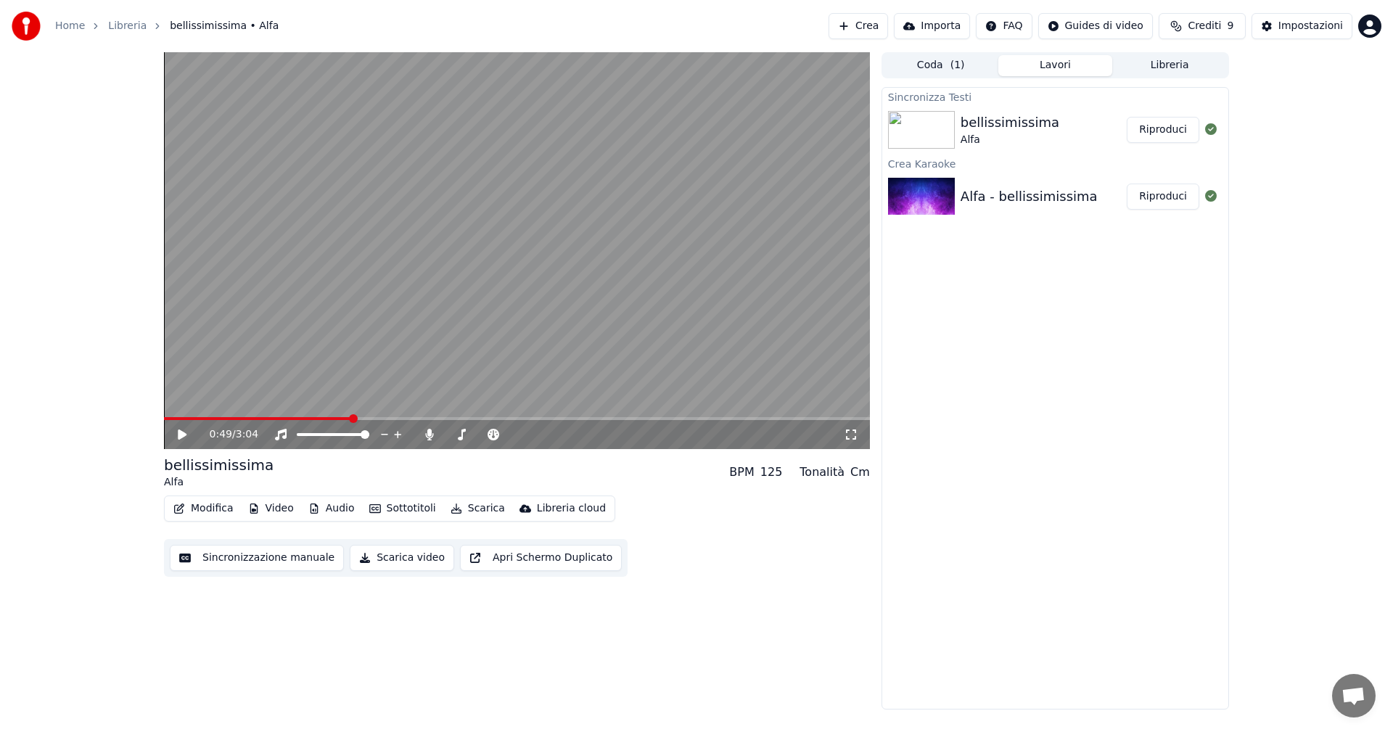
click at [179, 436] on icon at bounding box center [182, 435] width 9 height 10
click at [645, 420] on span at bounding box center [517, 418] width 706 height 3
click at [672, 418] on span at bounding box center [517, 418] width 706 height 3
click at [638, 417] on span at bounding box center [401, 418] width 474 height 3
click at [611, 419] on span at bounding box center [387, 418] width 447 height 3
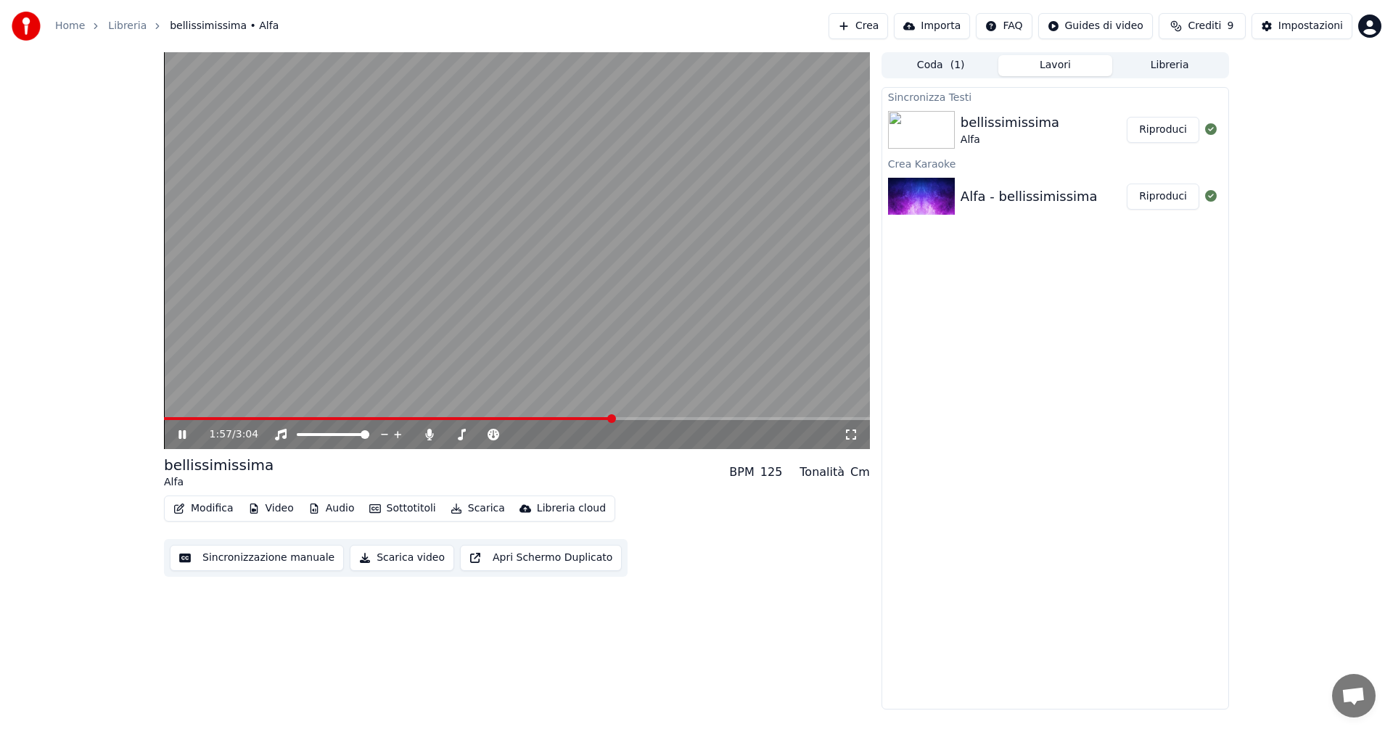
click at [597, 420] on span at bounding box center [388, 418] width 449 height 3
click at [583, 419] on span at bounding box center [374, 418] width 420 height 3
click at [187, 433] on icon at bounding box center [193, 435] width 34 height 12
click at [369, 550] on button "Scarica video" at bounding box center [402, 558] width 104 height 26
